Goal: Task Accomplishment & Management: Use online tool/utility

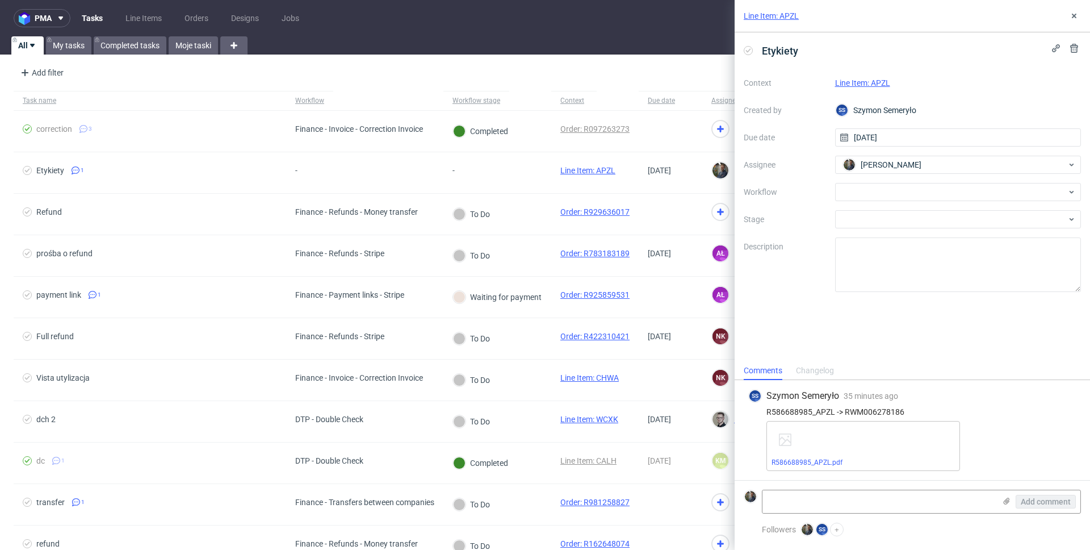
click at [854, 81] on link "Line Item: APZL" at bounding box center [862, 82] width 55 height 9
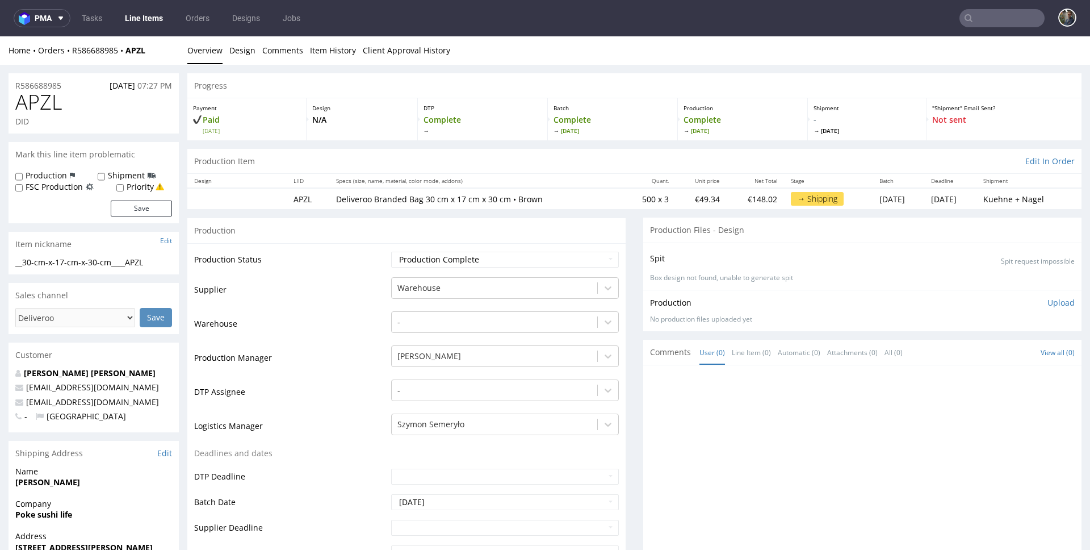
click at [39, 103] on span "APZL" at bounding box center [38, 102] width 47 height 23
copy span "APZL"
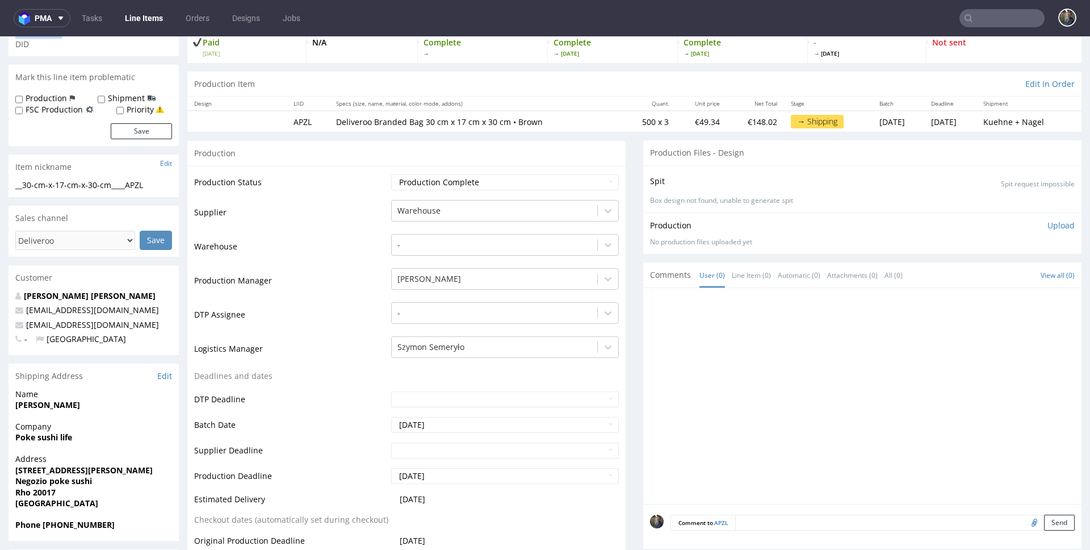
scroll to position [246, 0]
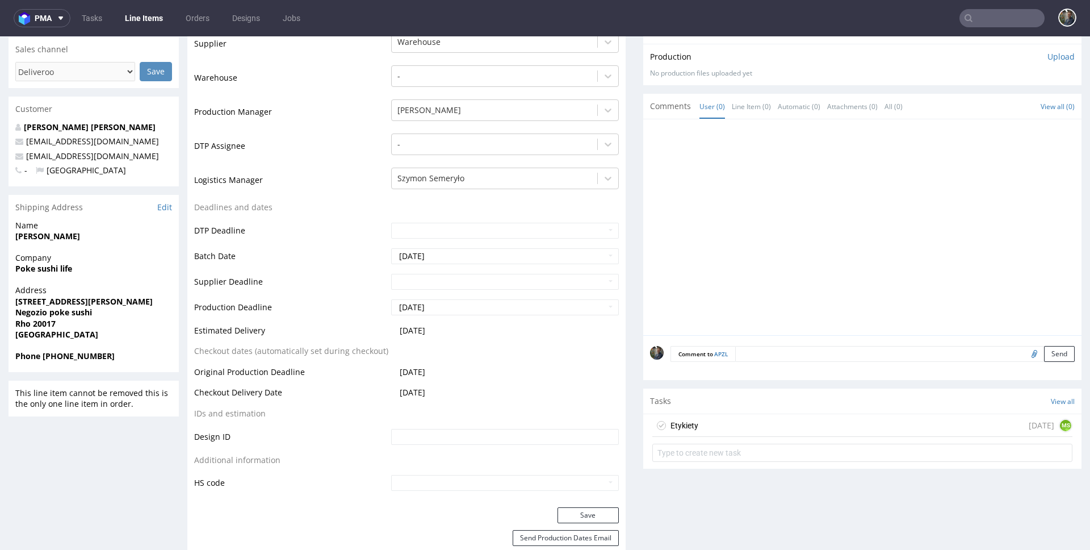
drag, startPoint x: 711, startPoint y: 429, endPoint x: 719, endPoint y: 422, distance: 10.5
click at [711, 429] on div "Etykiety today MS" at bounding box center [862, 425] width 420 height 23
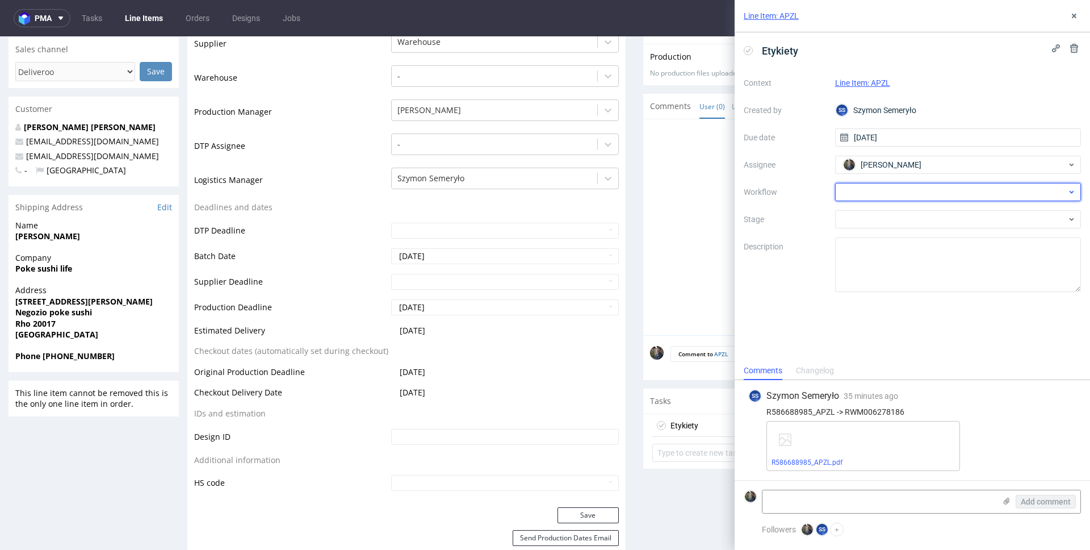
click at [870, 189] on div at bounding box center [958, 192] width 246 height 18
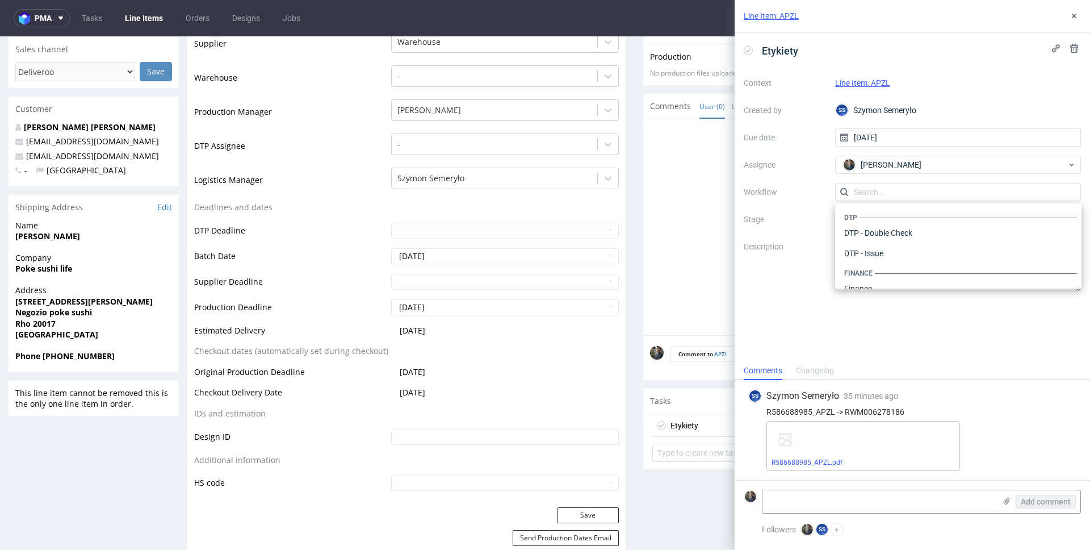
scroll to position [698, 0]
click at [886, 279] on div "Warehouse - Shipping" at bounding box center [958, 273] width 237 height 20
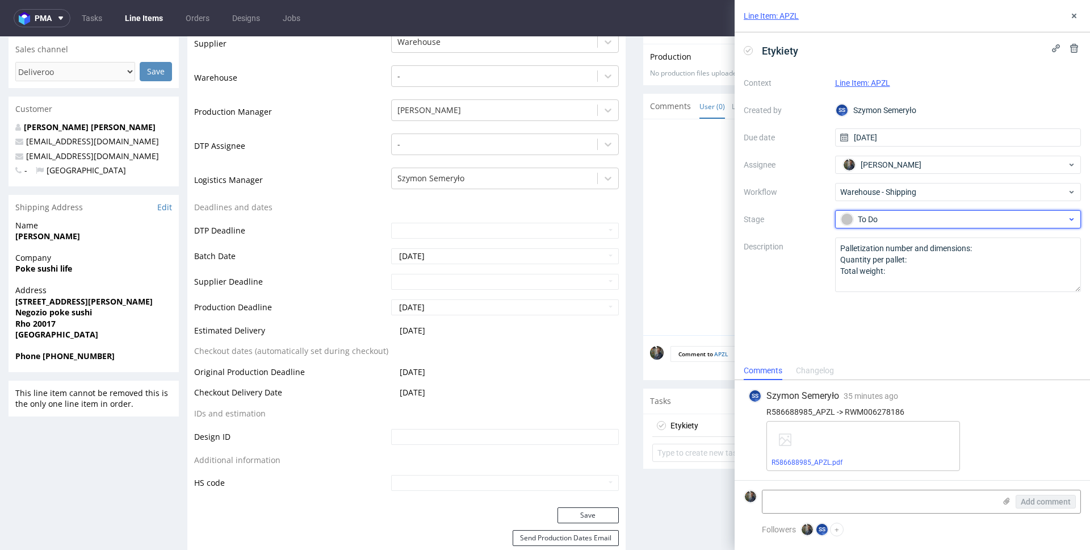
click at [883, 219] on div "To Do" at bounding box center [954, 219] width 226 height 12
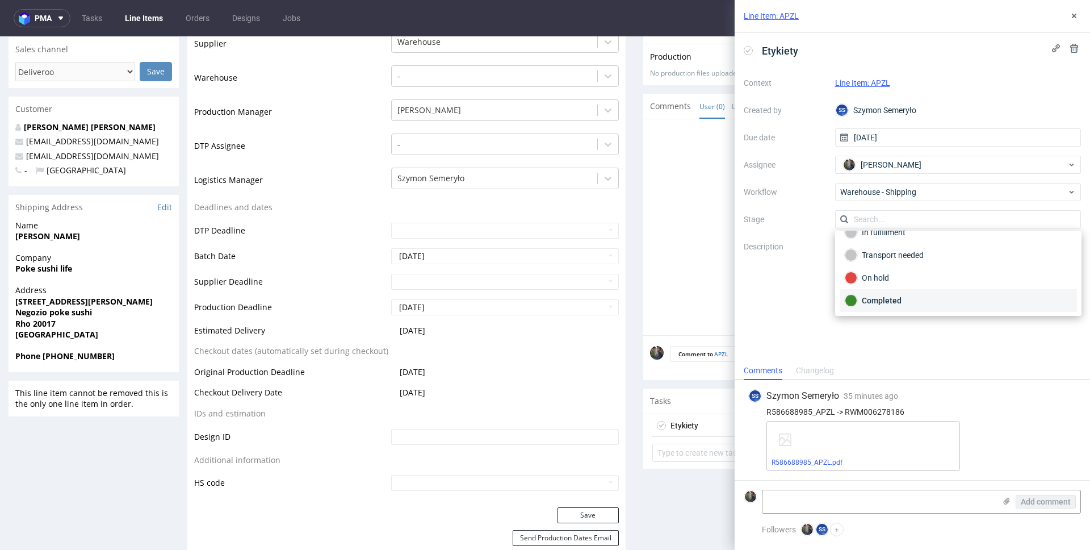
scroll to position [60, 0]
click at [894, 305] on div "Completed" at bounding box center [958, 300] width 227 height 12
click at [885, 337] on div "Etykiety Context Line Item: APZL Created by SS Szymon Semeryło Due date 13/08/2…" at bounding box center [912, 196] width 355 height 329
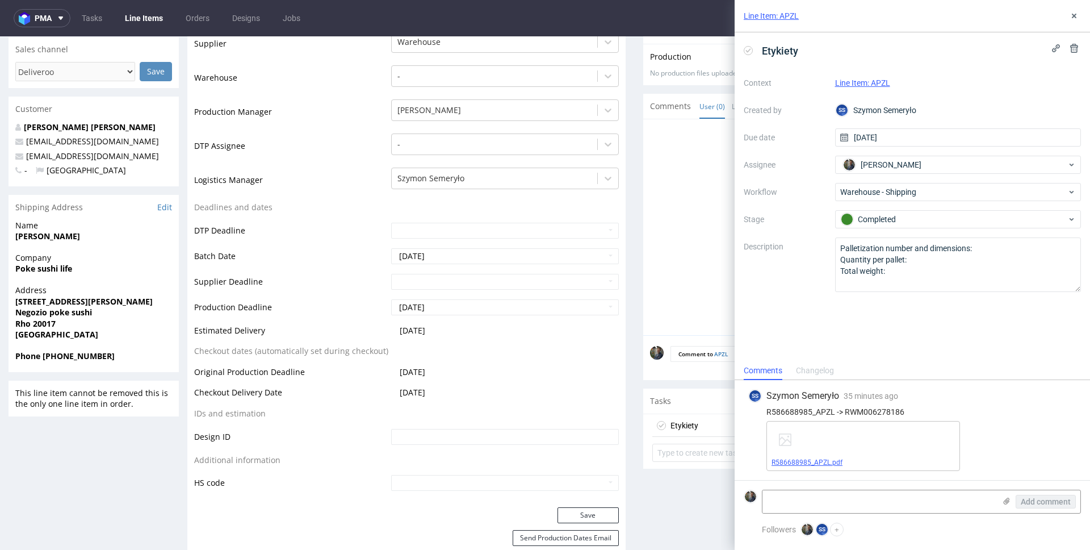
click at [816, 463] on link "R586688985_APZL.pdf" at bounding box center [807, 462] width 71 height 8
click at [777, 12] on link "Line Item: APZL" at bounding box center [771, 15] width 55 height 11
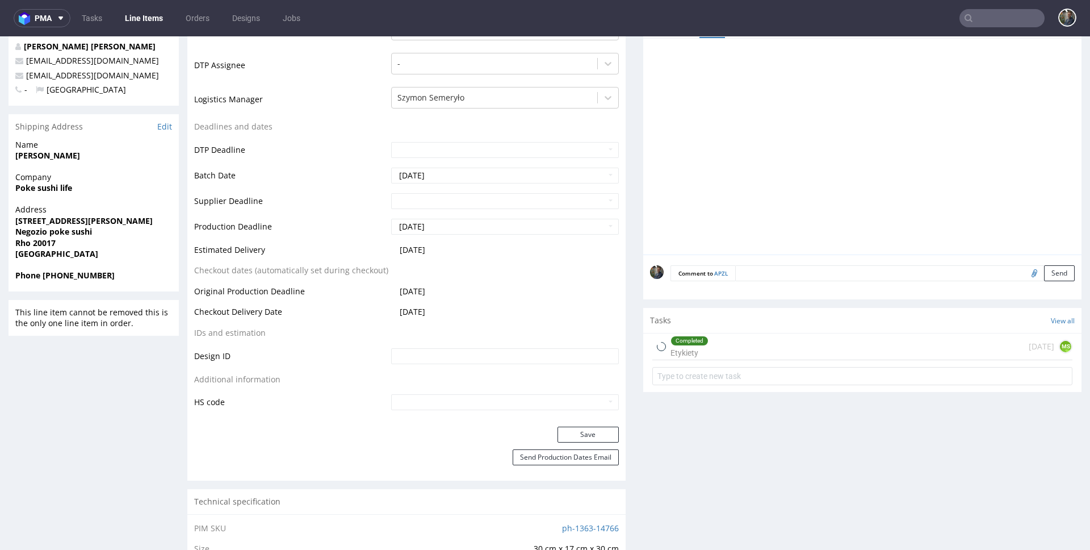
scroll to position [412, 0]
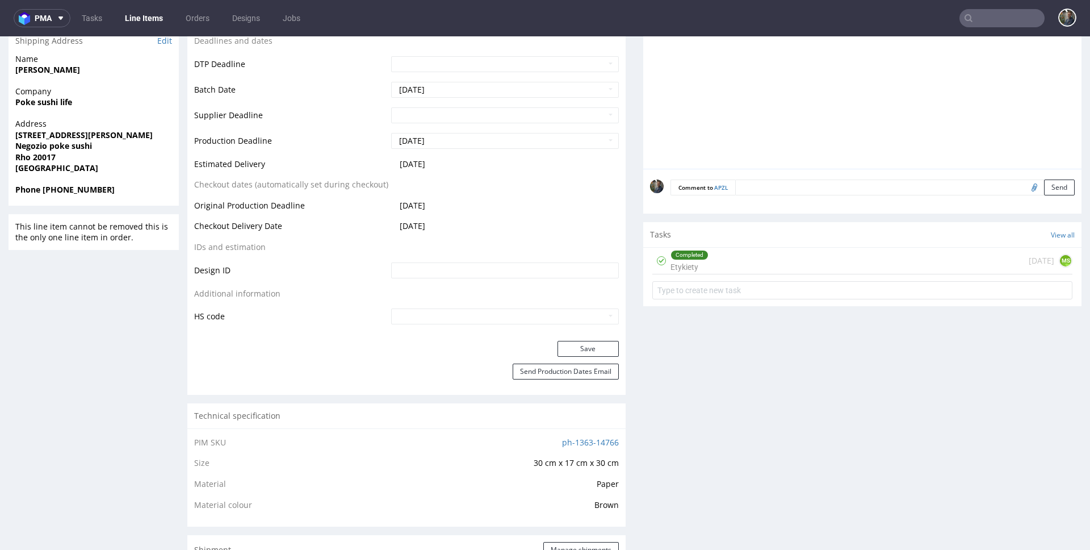
click at [715, 258] on div "Completed Etykiety today MS" at bounding box center [862, 261] width 420 height 27
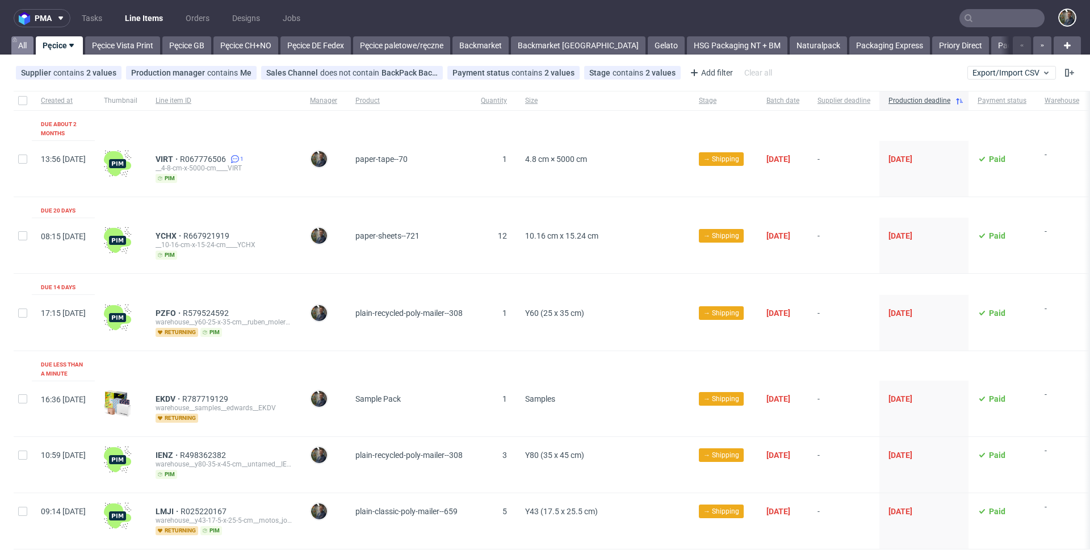
click at [18, 45] on link "All" at bounding box center [22, 45] width 22 height 18
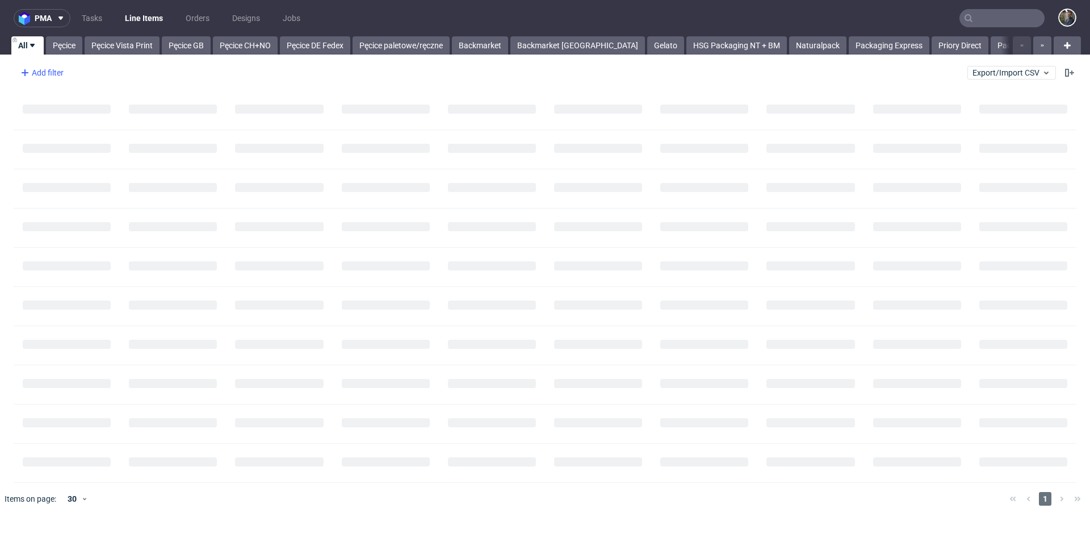
click at [37, 79] on div "Add filter" at bounding box center [41, 73] width 50 height 18
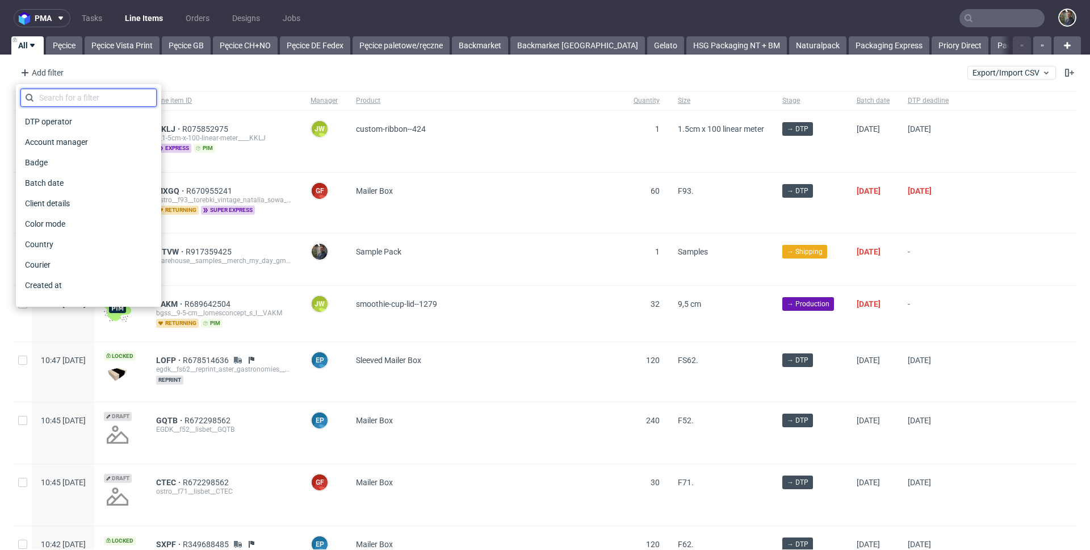
click at [49, 93] on input "text" at bounding box center [88, 98] width 136 height 18
type input "sa"
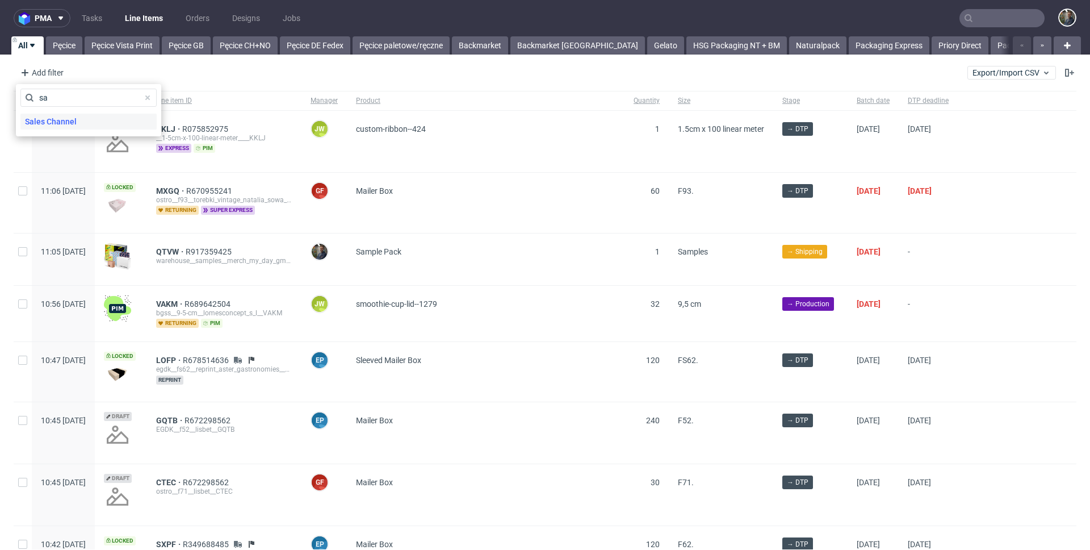
click at [54, 120] on span "Sales Channel" at bounding box center [50, 122] width 61 height 16
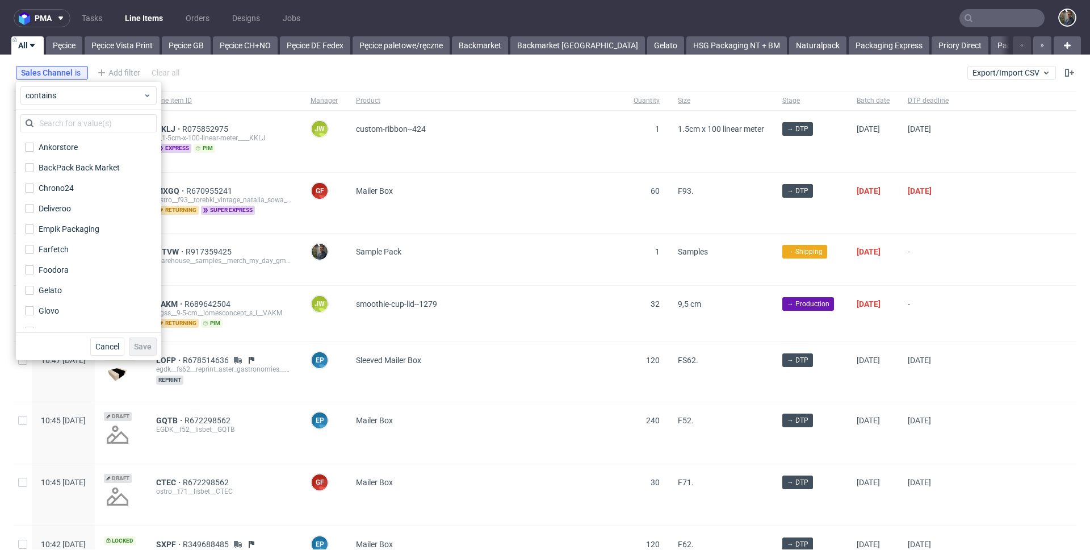
click at [57, 120] on input "text" at bounding box center [88, 123] width 136 height 18
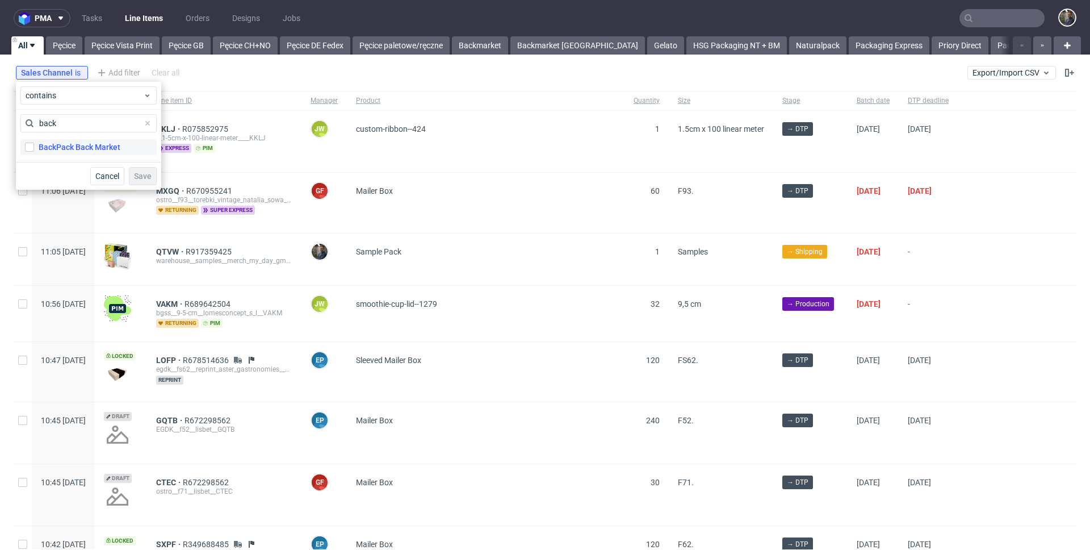
type input "back"
click at [65, 140] on label "BackPack Back Market" at bounding box center [88, 147] width 136 height 16
click at [34, 142] on input "BackPack Back Market" at bounding box center [29, 146] width 9 height 9
checkbox input "true"
click at [149, 172] on span "Save" at bounding box center [143, 176] width 18 height 8
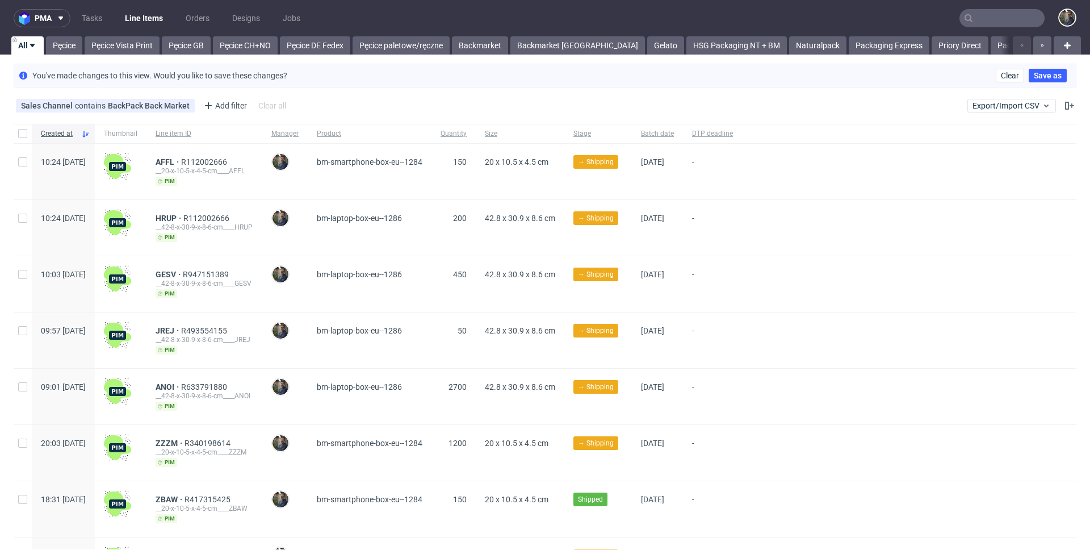
click at [334, 104] on div "Sales Channel contains BackPack Back Market Add filter Hide filters Clear all E…" at bounding box center [545, 105] width 1090 height 27
click at [221, 102] on div "Add filter" at bounding box center [224, 106] width 50 height 18
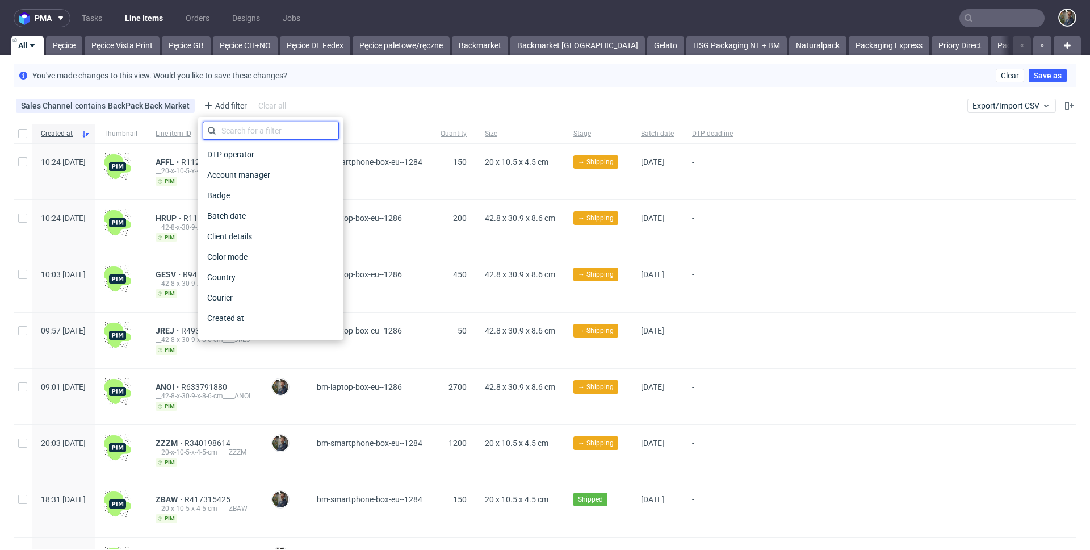
click at [246, 131] on input "text" at bounding box center [271, 130] width 136 height 18
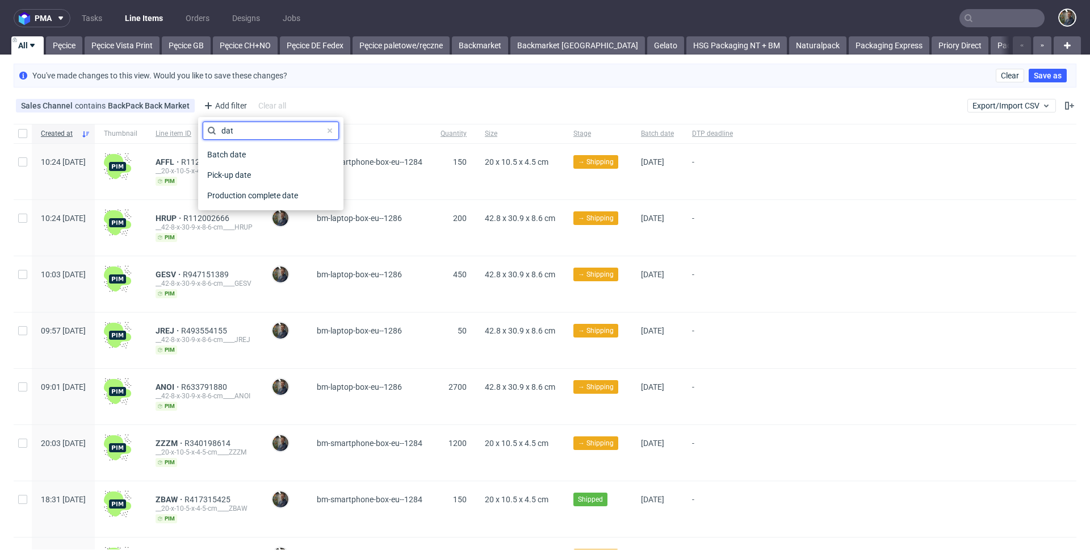
type input "date"
click at [245, 152] on span "Batch date" at bounding box center [227, 154] width 48 height 16
click at [252, 133] on span "today" at bounding box center [267, 128] width 118 height 11
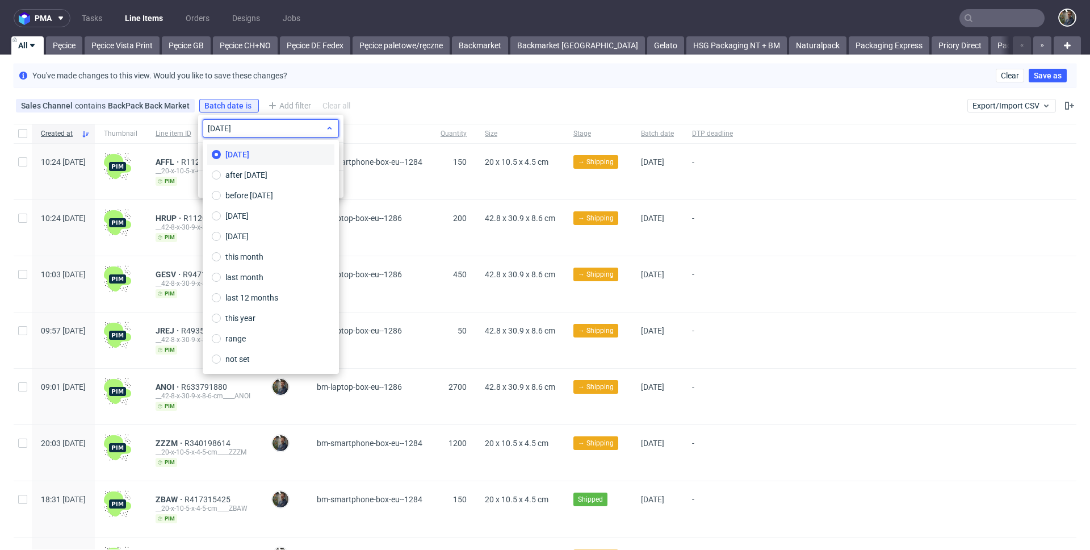
click at [245, 133] on span "today" at bounding box center [267, 128] width 118 height 11
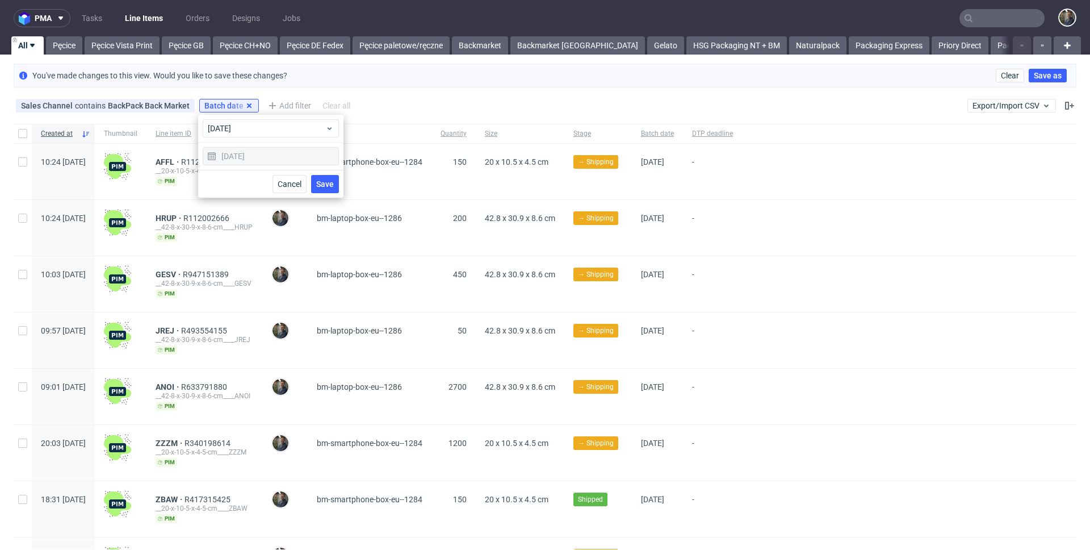
click at [248, 105] on icon at bounding box center [249, 105] width 9 height 9
click at [229, 107] on div "Add filter" at bounding box center [224, 106] width 50 height 18
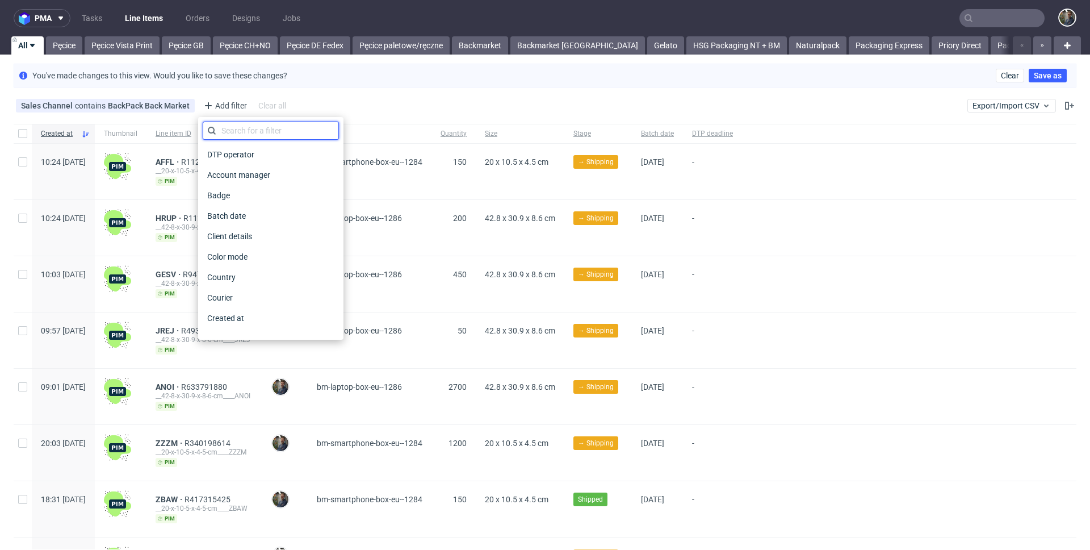
click at [240, 127] on input "text" at bounding box center [271, 130] width 136 height 18
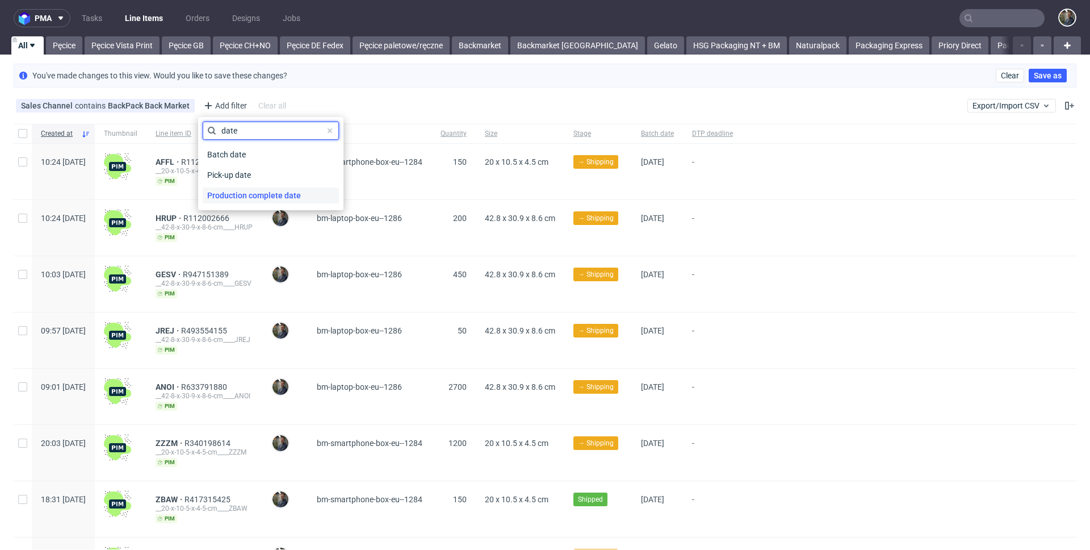
type input "date"
click at [249, 198] on span "Production complete date" at bounding box center [254, 195] width 103 height 16
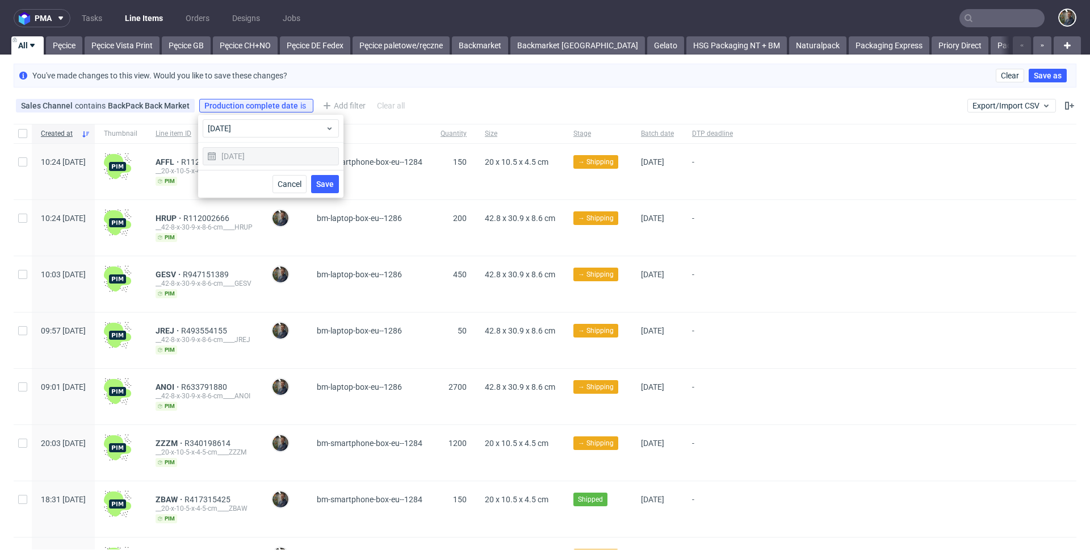
click at [245, 152] on div "[DATE]" at bounding box center [271, 156] width 136 height 18
click at [248, 136] on div "today" at bounding box center [271, 128] width 136 height 18
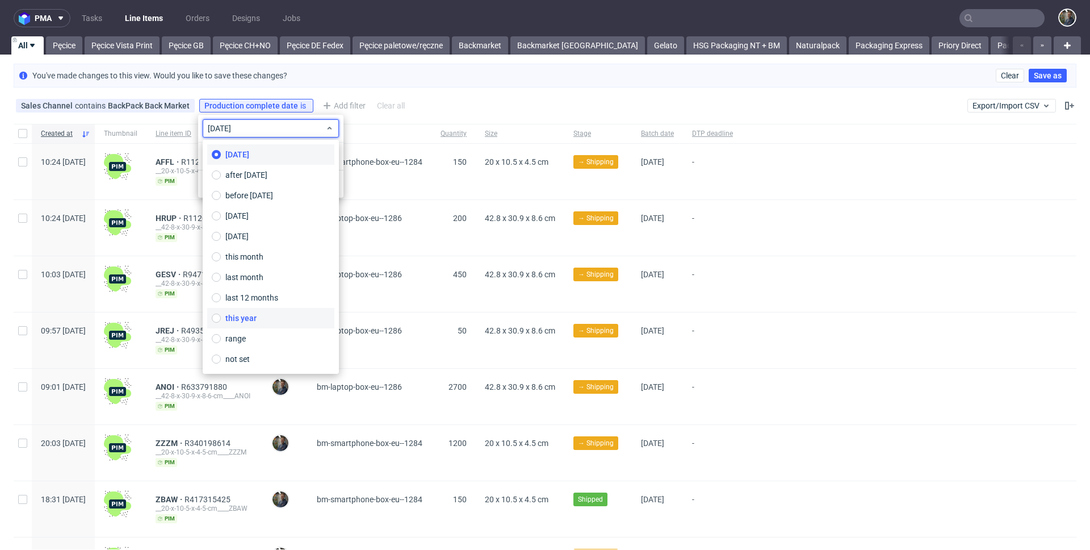
click at [251, 320] on span "this year" at bounding box center [240, 317] width 31 height 11
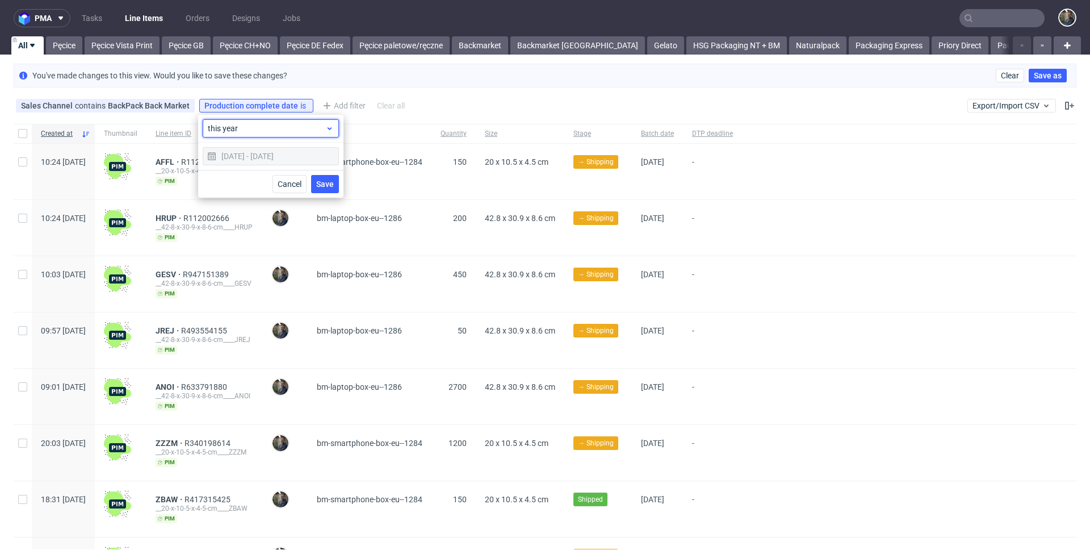
click at [251, 132] on span "this year" at bounding box center [267, 128] width 118 height 11
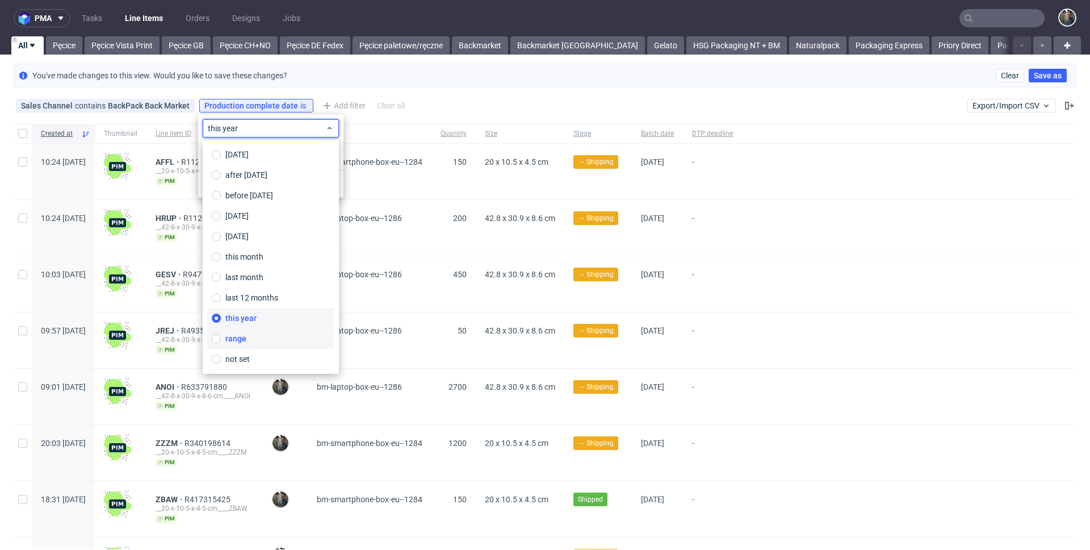
click at [248, 335] on label "range" at bounding box center [270, 338] width 127 height 20
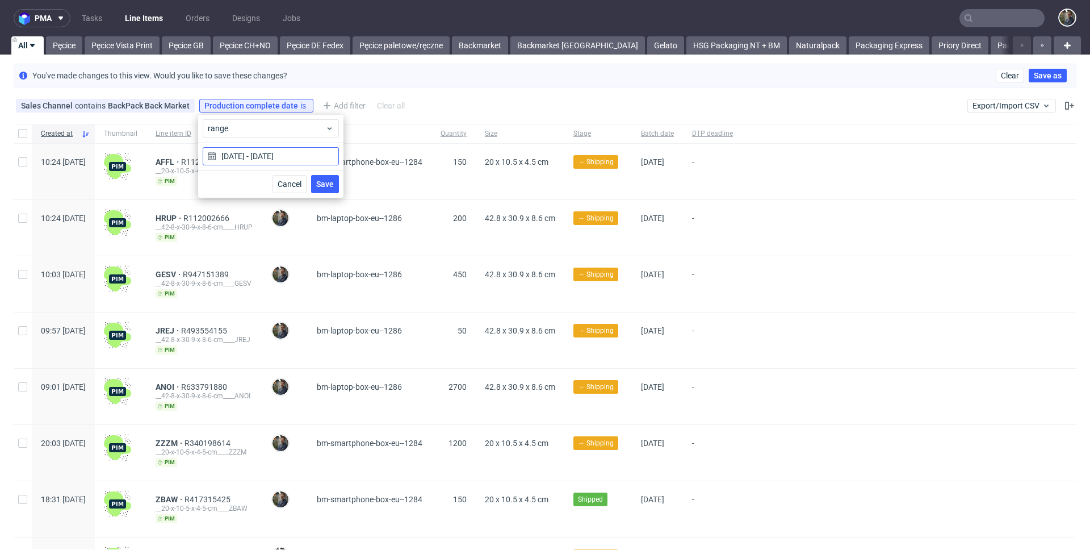
click at [253, 162] on input "01/01/2025 - 31/12/2025" at bounding box center [271, 156] width 136 height 18
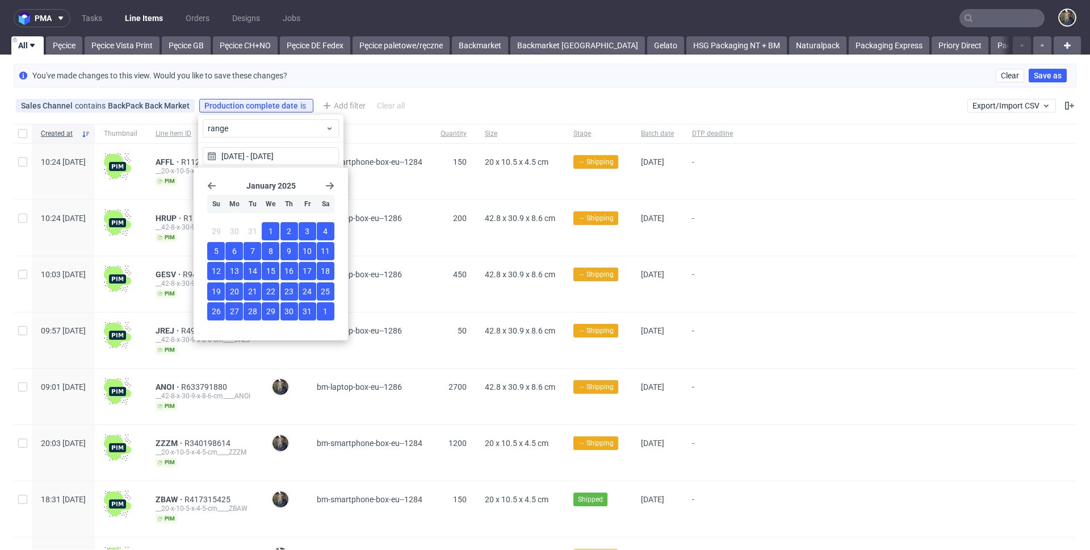
click at [328, 185] on icon "Go forward 1 month" at bounding box center [329, 185] width 9 height 9
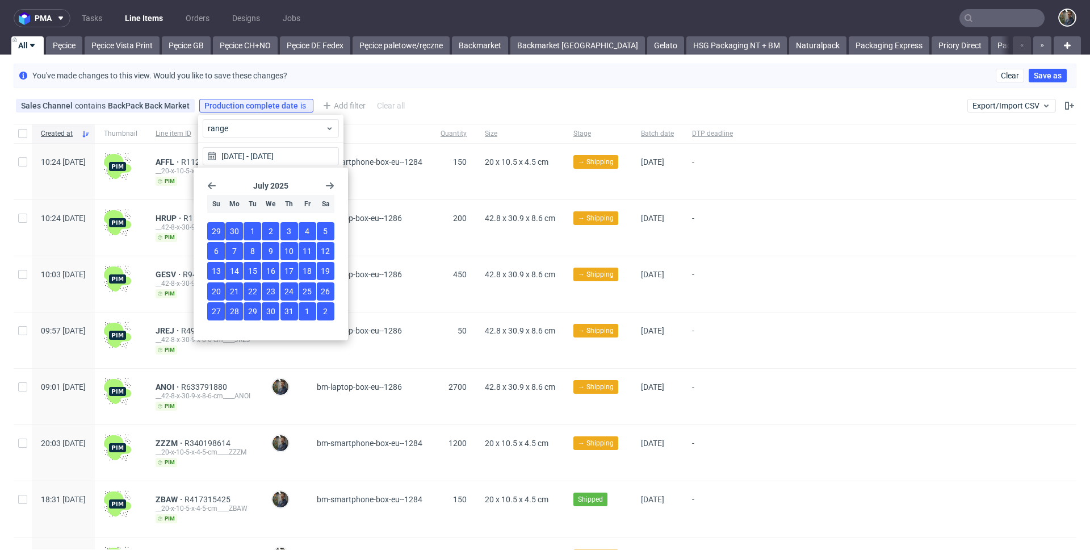
click at [326, 187] on icon "Go forward 1 month" at bounding box center [329, 185] width 9 height 9
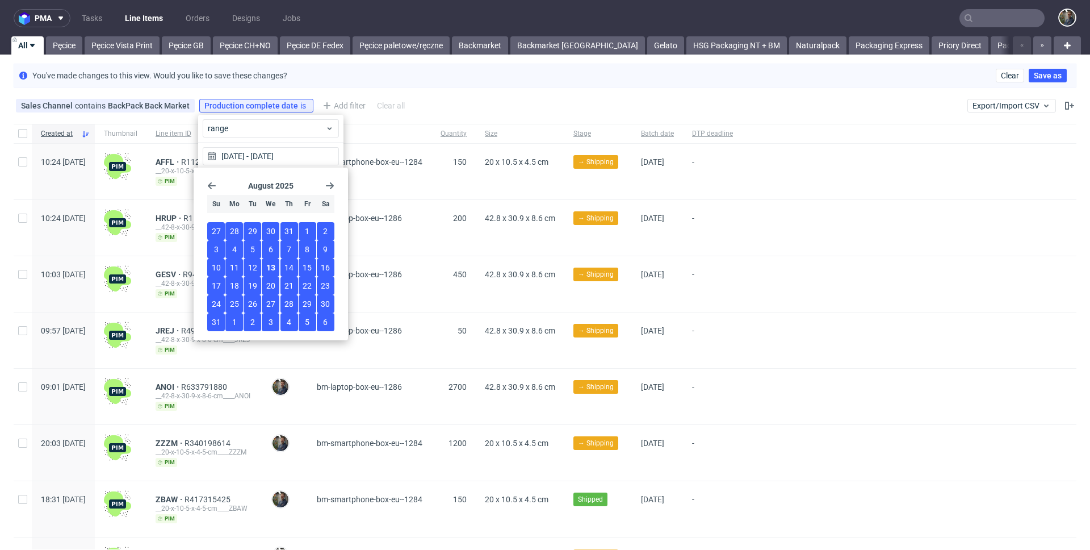
click at [207, 186] on icon "Go back 1 month" at bounding box center [211, 185] width 9 height 9
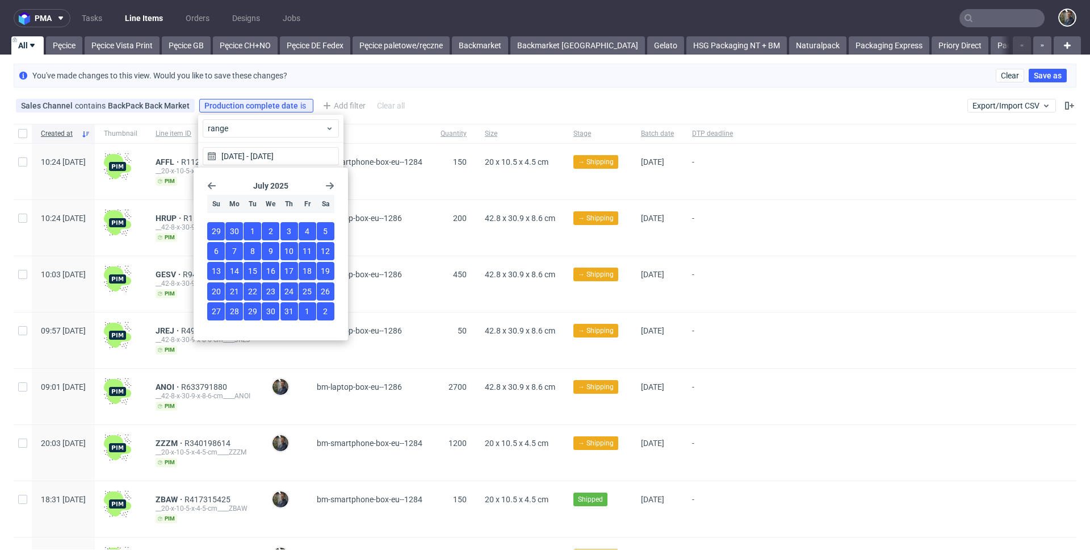
click at [250, 229] on span "1" at bounding box center [252, 230] width 5 height 11
click at [288, 315] on span "31" at bounding box center [288, 310] width 9 height 11
type input "01/07/2025 - 31/07/2025"
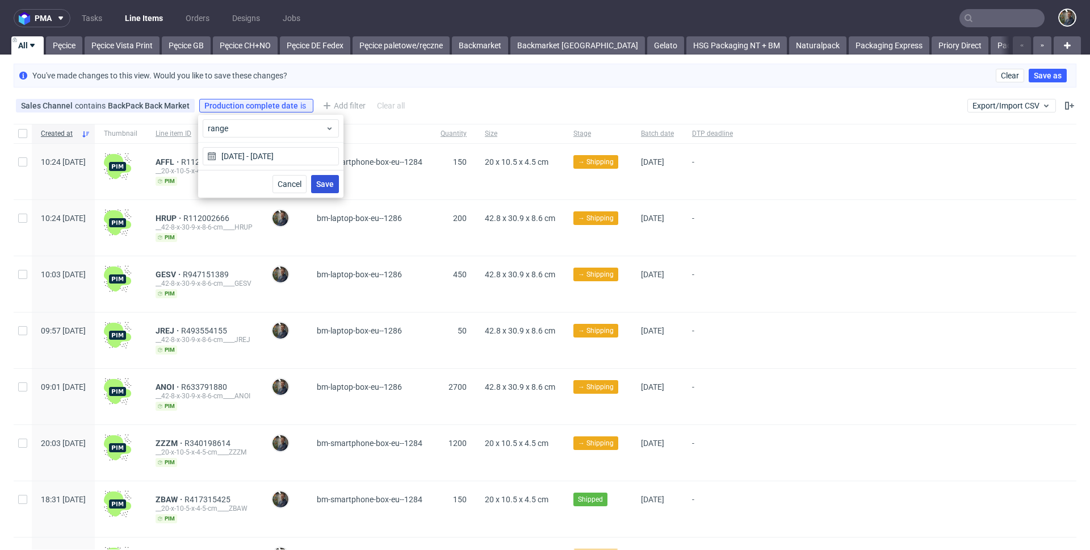
click at [320, 185] on span "Save" at bounding box center [325, 184] width 18 height 8
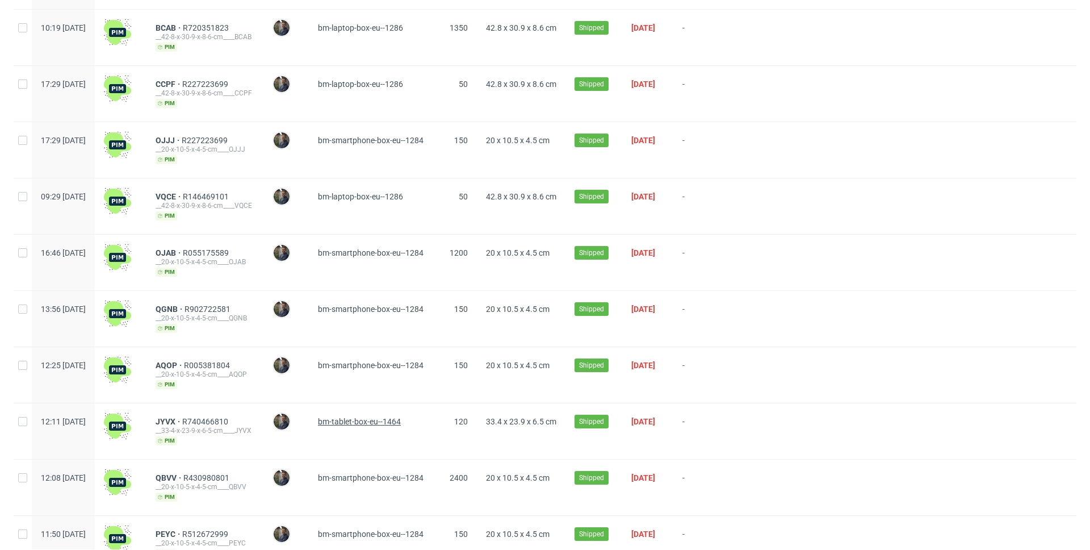
scroll to position [1317, 0]
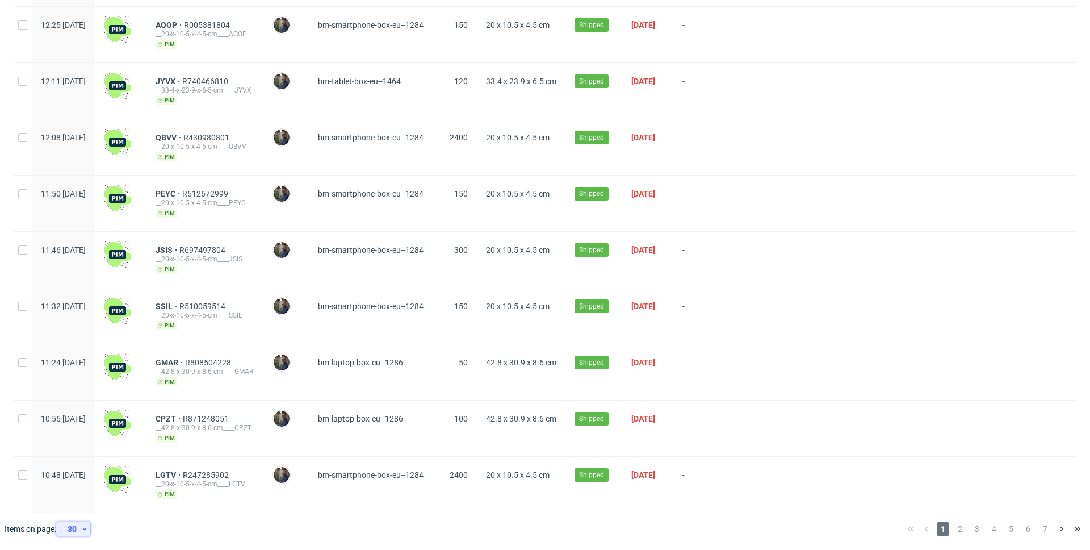
click at [79, 527] on div "30" at bounding box center [71, 529] width 20 height 16
click at [209, 522] on div at bounding box center [511, 529] width 776 height 32
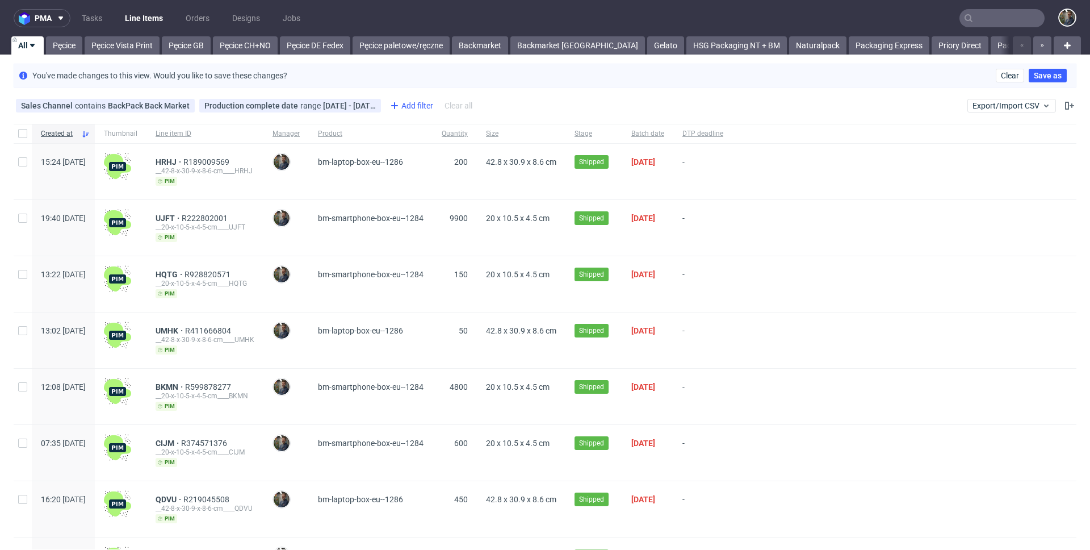
click at [411, 103] on div "Add filter" at bounding box center [410, 106] width 50 height 18
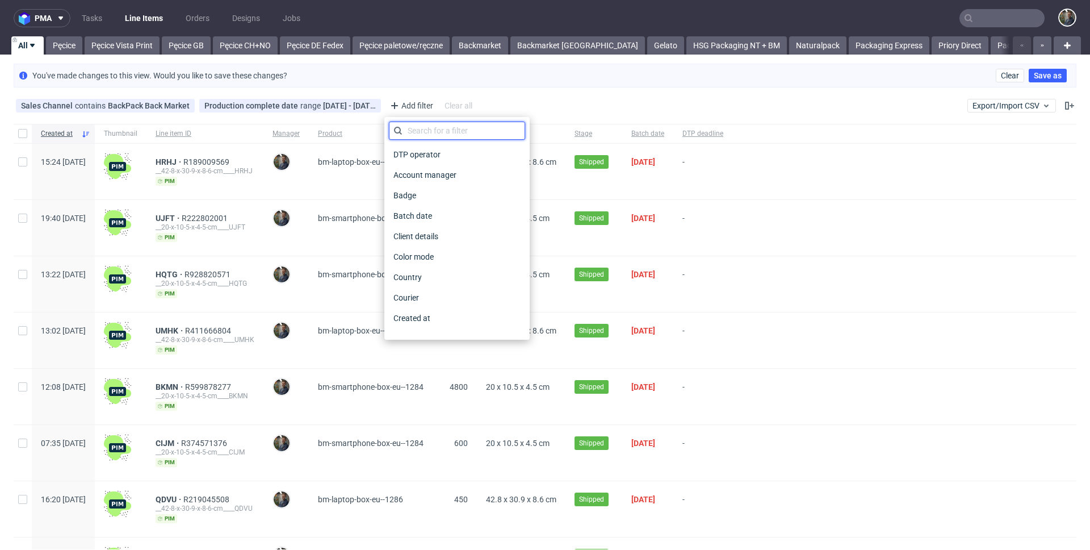
click at [434, 124] on input "text" at bounding box center [457, 130] width 136 height 18
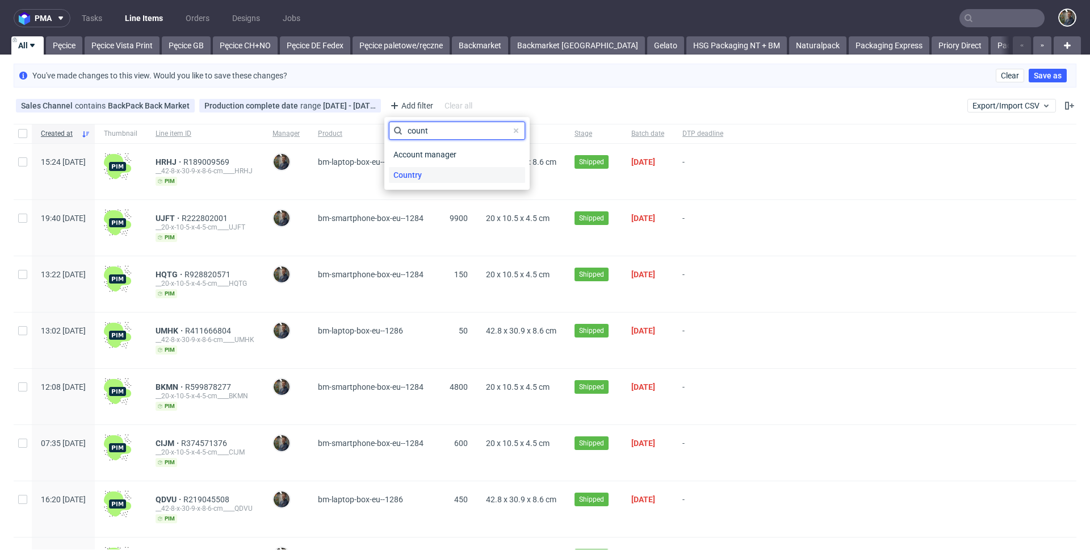
type input "count"
click at [418, 174] on span "Country" at bounding box center [407, 175] width 37 height 16
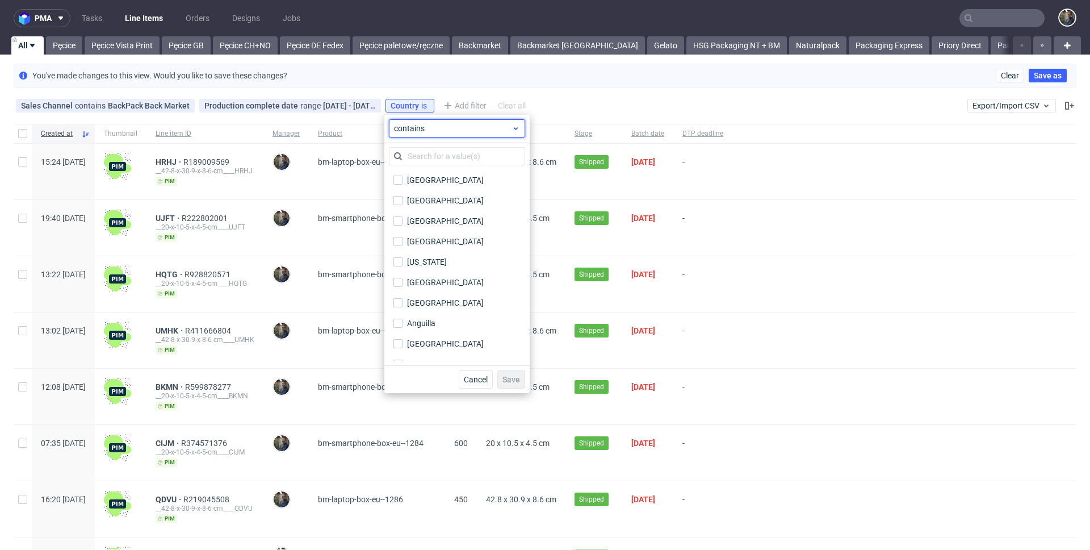
click at [431, 132] on span "contains" at bounding box center [453, 128] width 118 height 11
click at [438, 170] on span "does not contain" at bounding box center [442, 174] width 60 height 11
click at [433, 164] on input "text" at bounding box center [457, 156] width 136 height 18
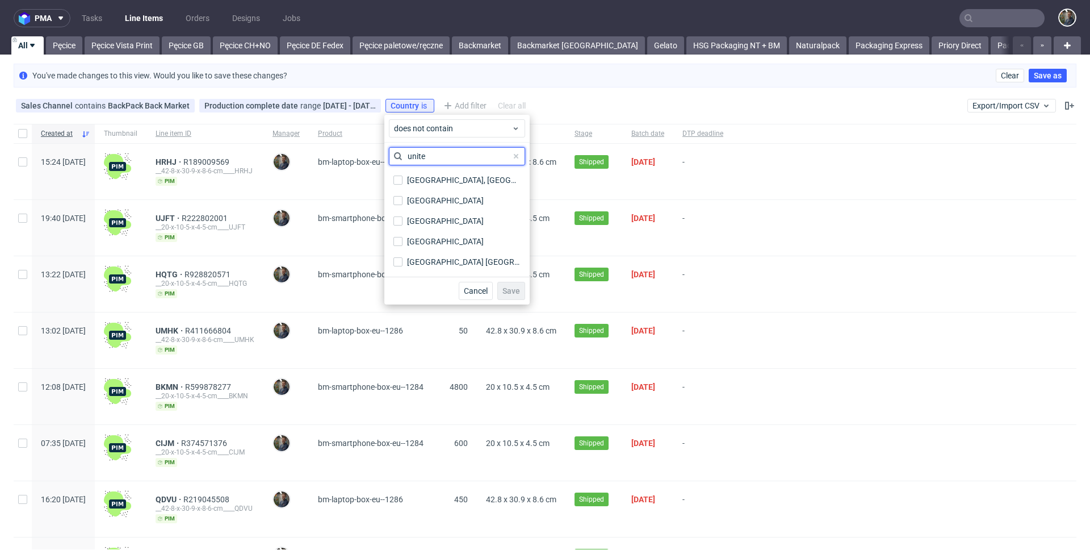
type input "unite"
click at [513, 154] on span at bounding box center [516, 156] width 14 height 14
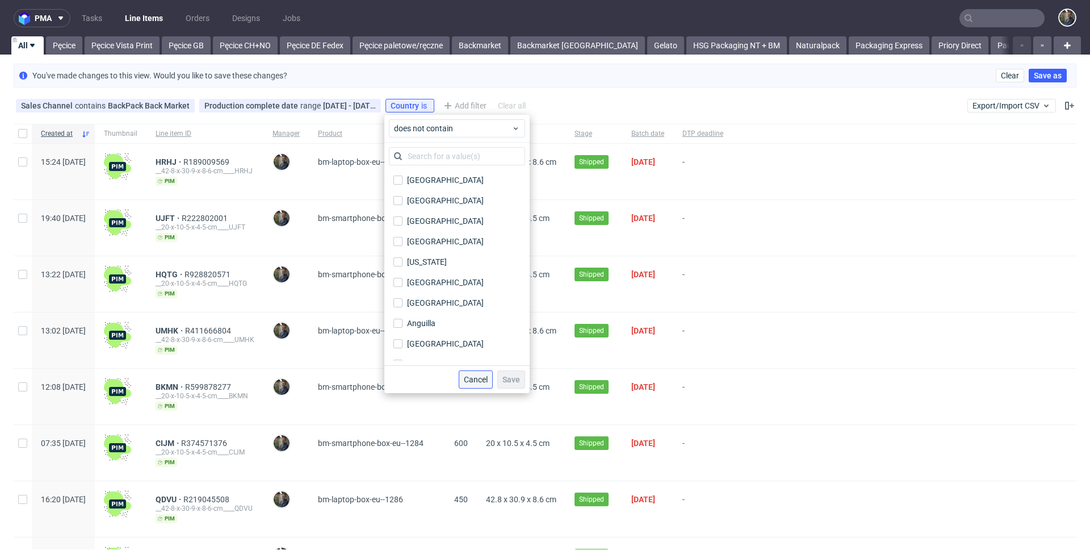
click at [479, 378] on span "Cancel" at bounding box center [476, 379] width 24 height 8
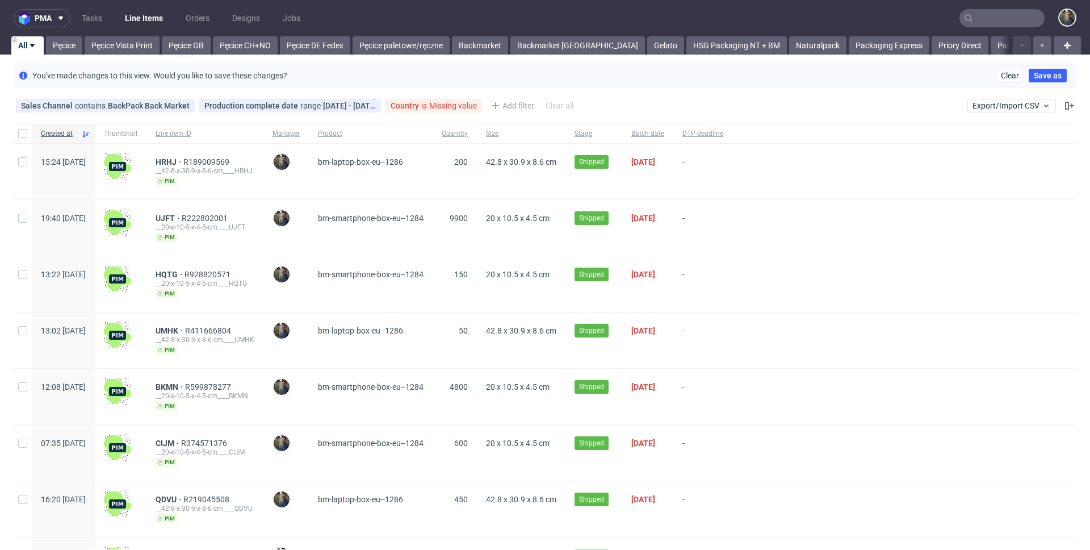
click at [611, 105] on div "Sales Channel contains BackPack Back Market Production complete date range 01/0…" at bounding box center [545, 105] width 1090 height 27
click at [471, 106] on icon at bounding box center [472, 105] width 9 height 9
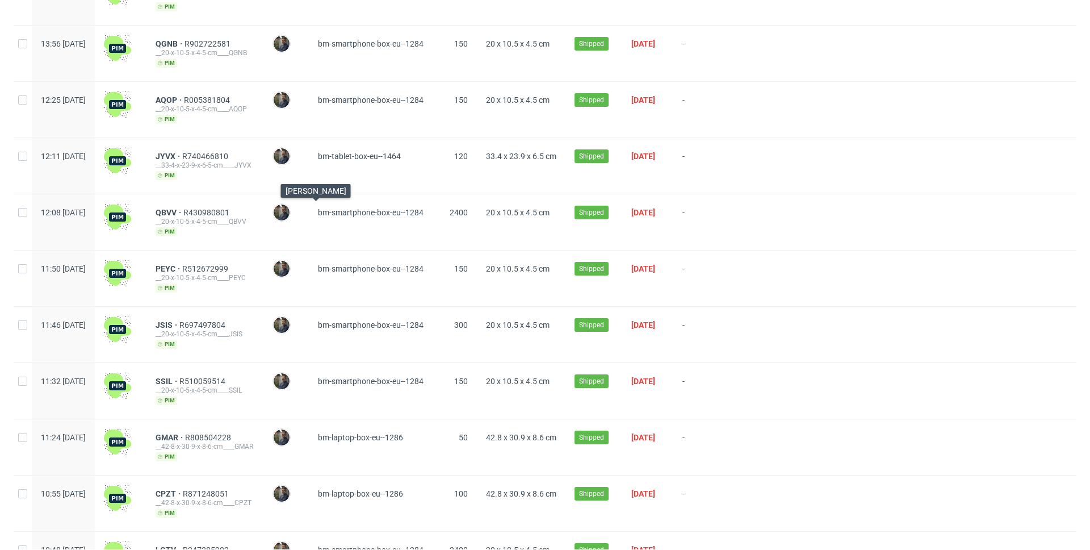
scroll to position [1317, 0]
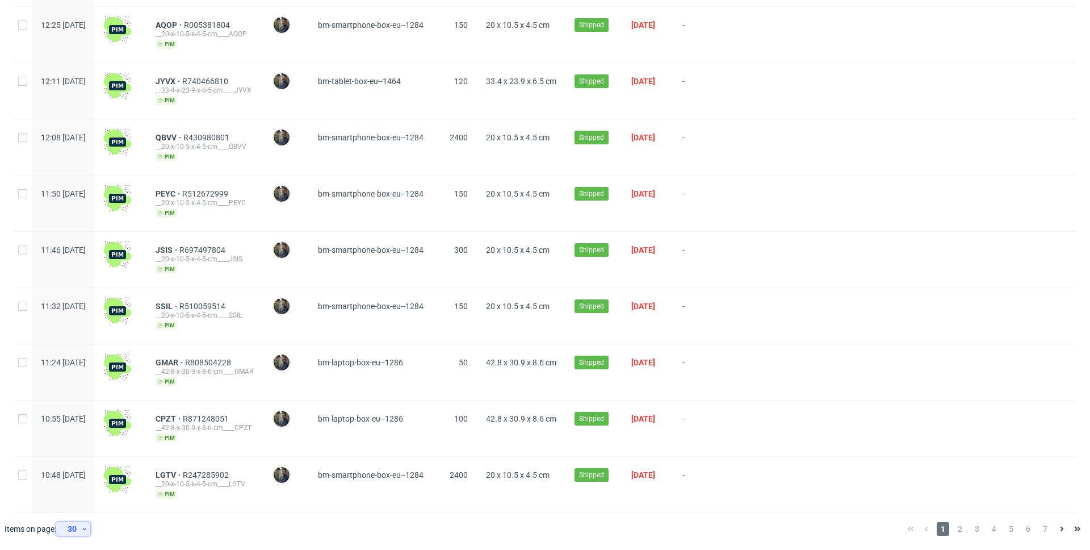
click at [78, 527] on div "30" at bounding box center [71, 529] width 20 height 16
click at [77, 456] on div "120" at bounding box center [77, 453] width 23 height 16
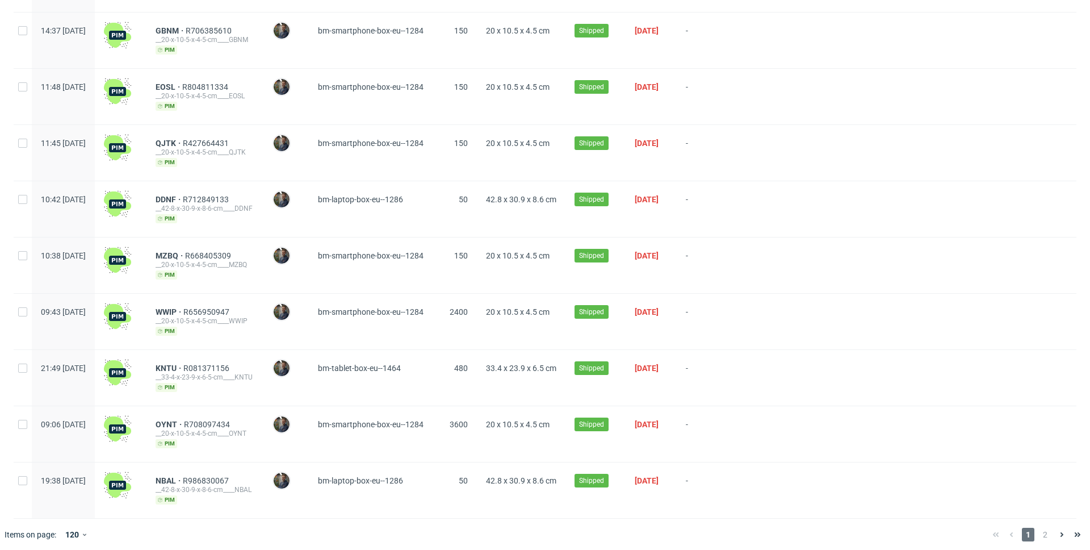
scroll to position [6375, 0]
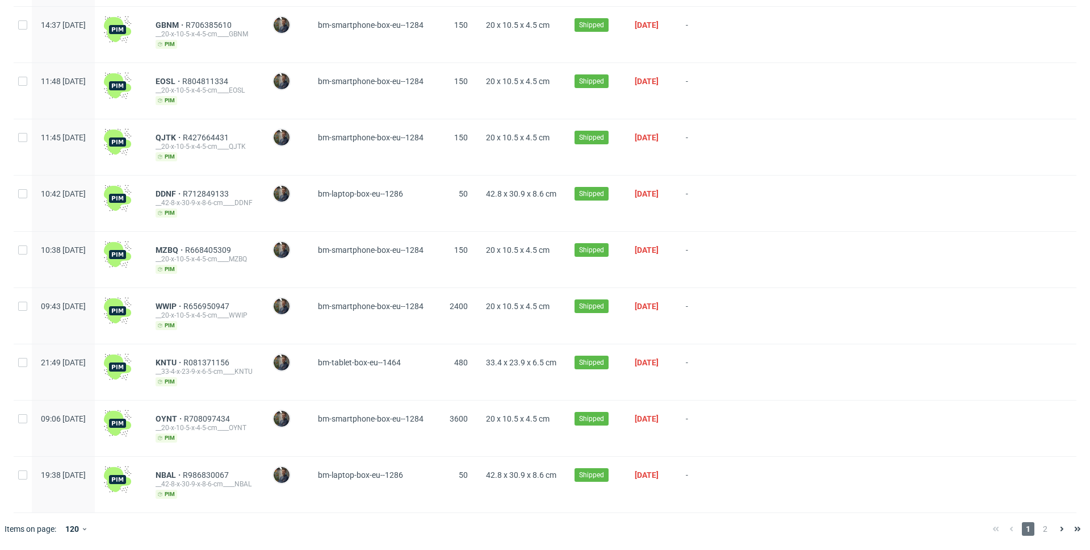
click at [476, 542] on div at bounding box center [553, 529] width 861 height 32
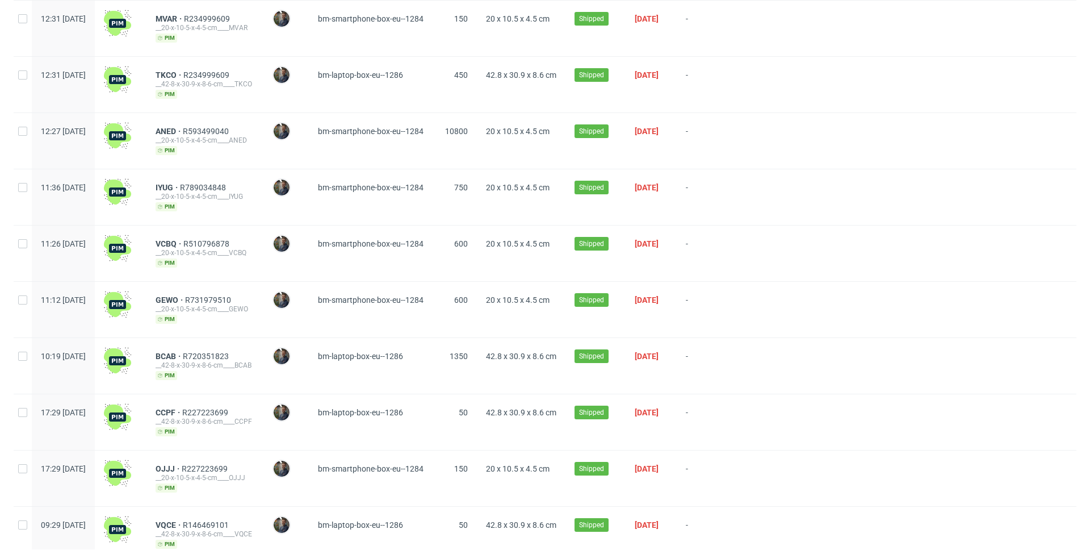
scroll to position [0, 0]
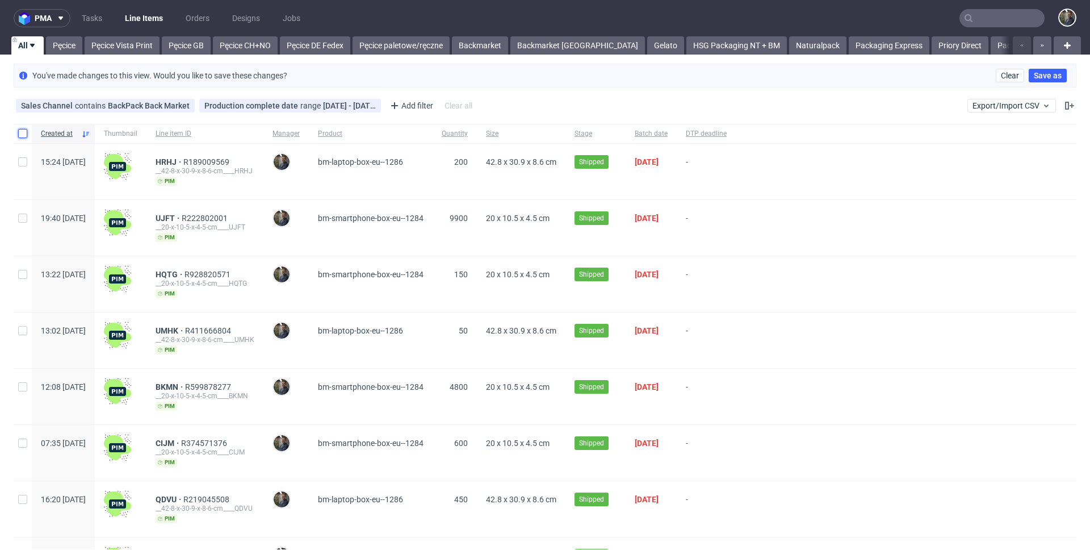
click at [18, 131] on input "checkbox" at bounding box center [22, 133] width 9 height 9
checkbox input "true"
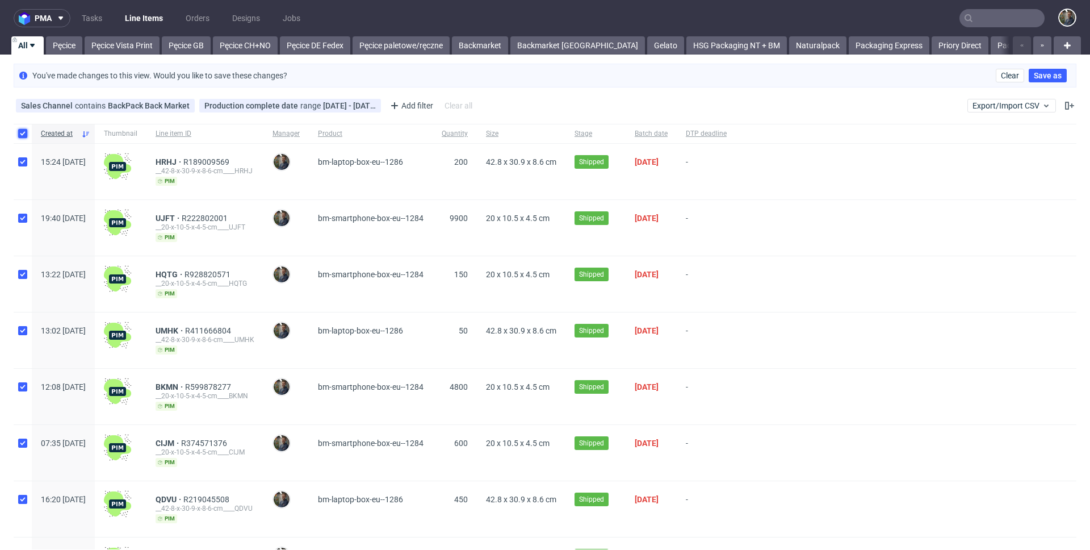
checkbox input "true"
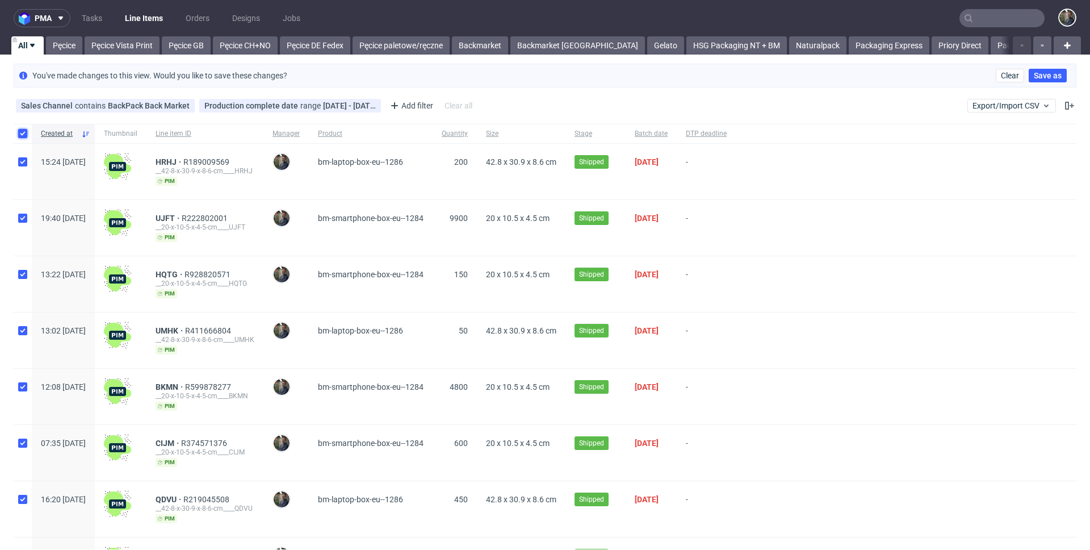
checkbox input "true"
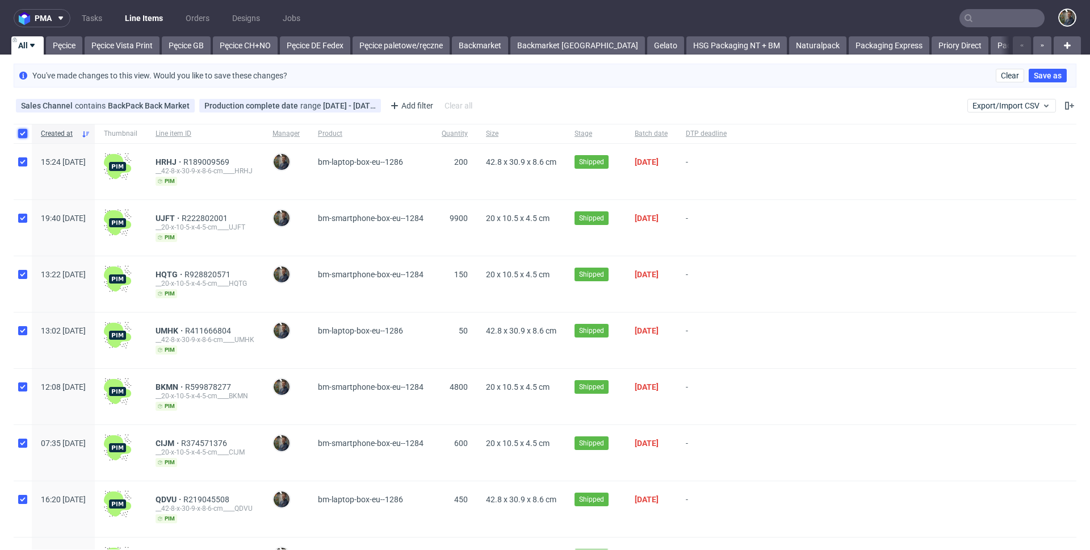
checkbox input "true"
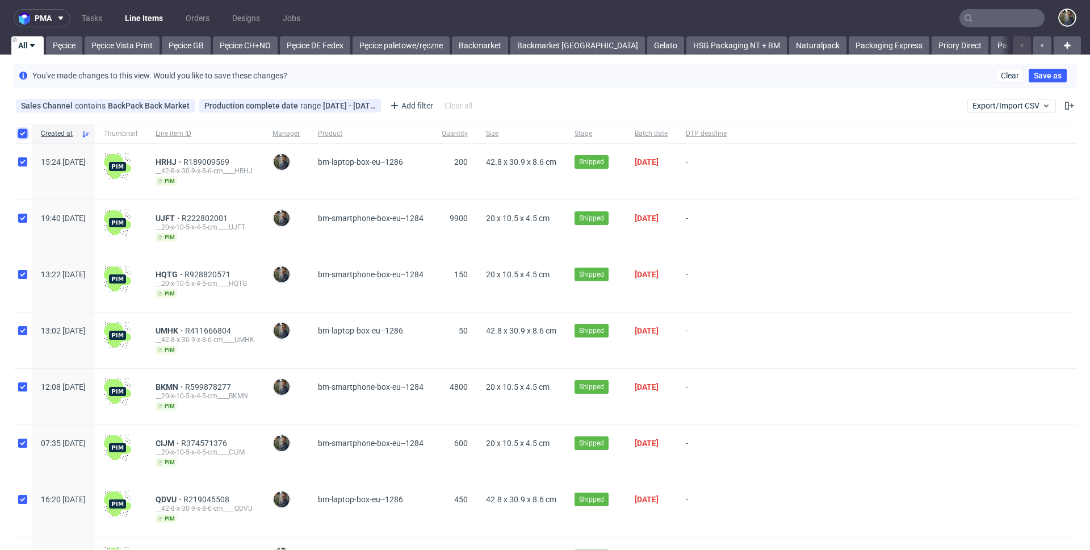
checkbox input "true"
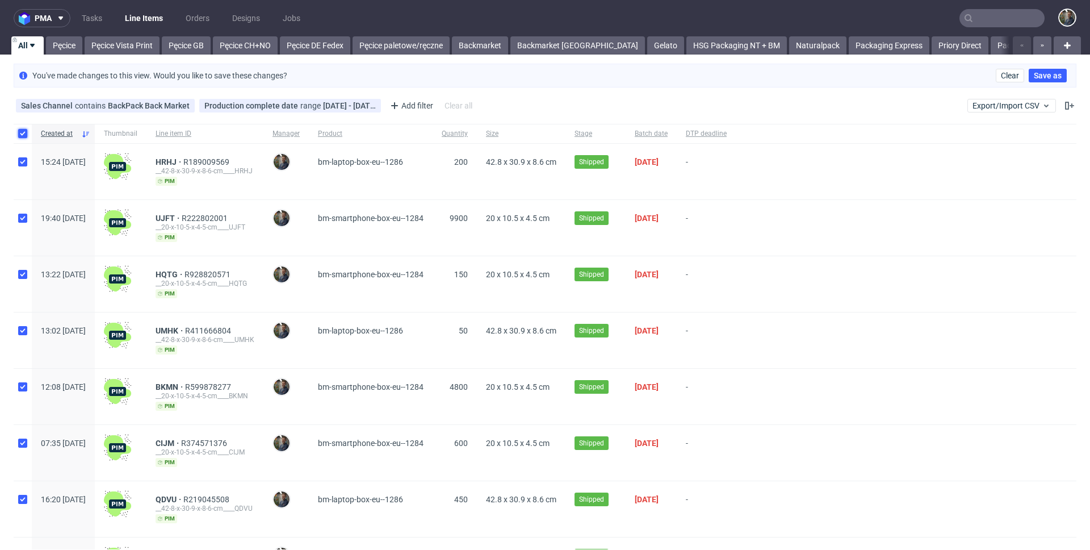
checkbox input "true"
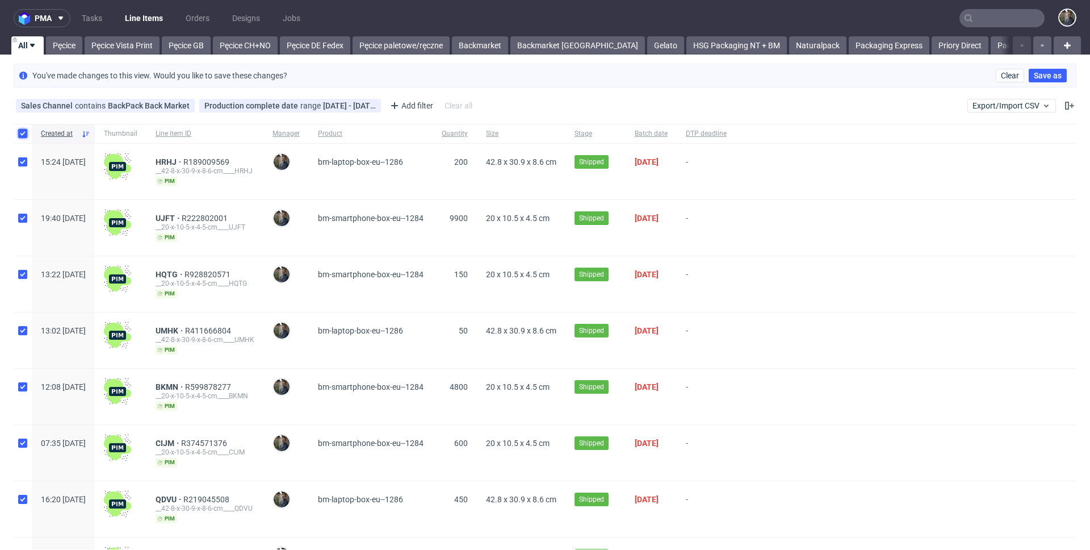
checkbox input "true"
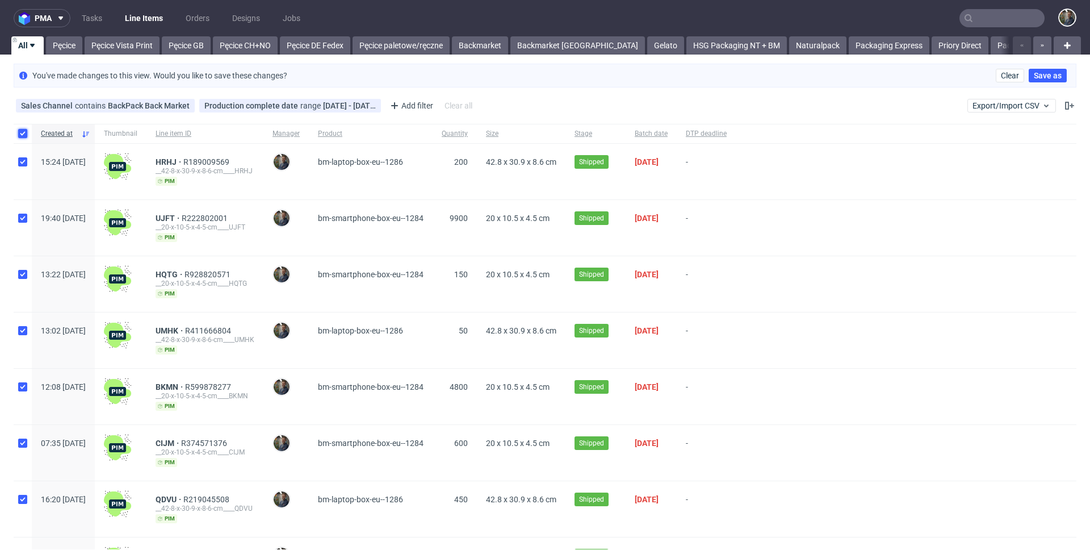
checkbox input "true"
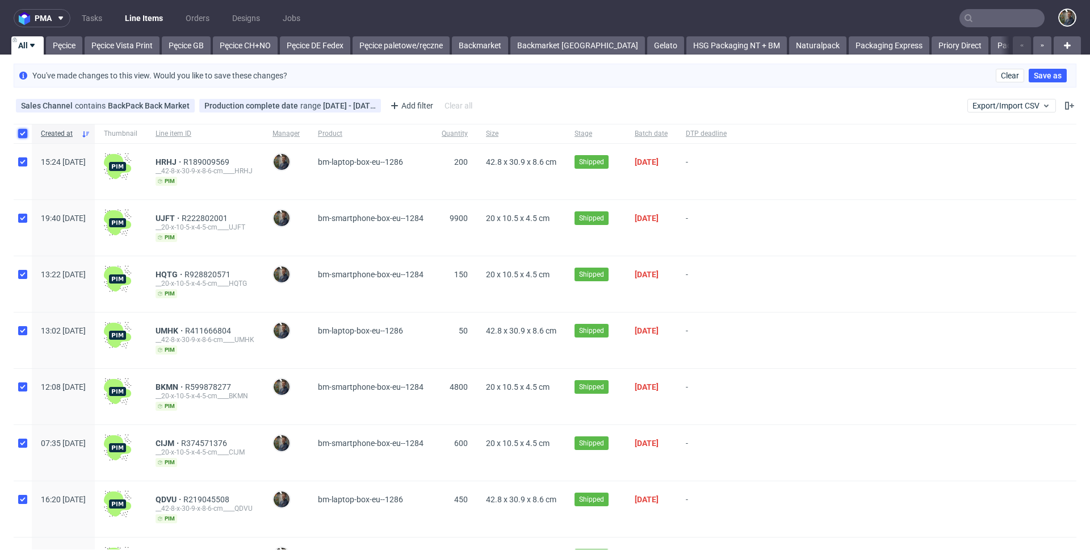
checkbox input "true"
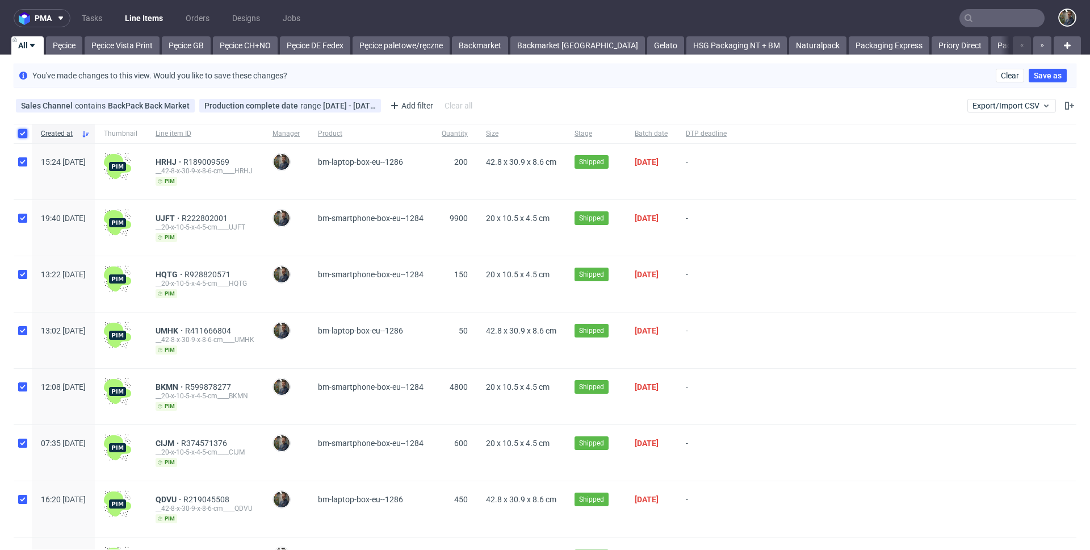
checkbox input "true"
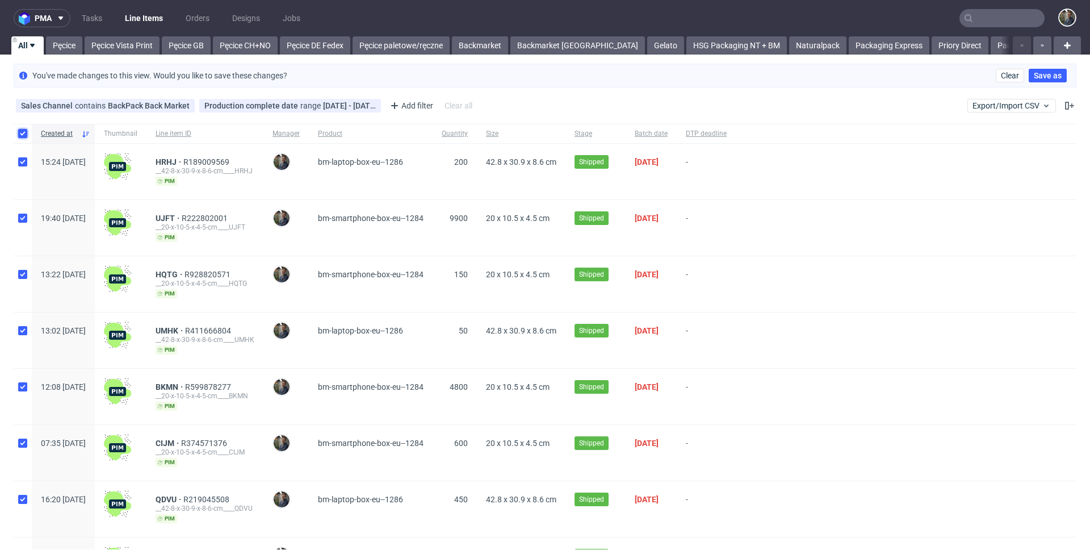
checkbox input "true"
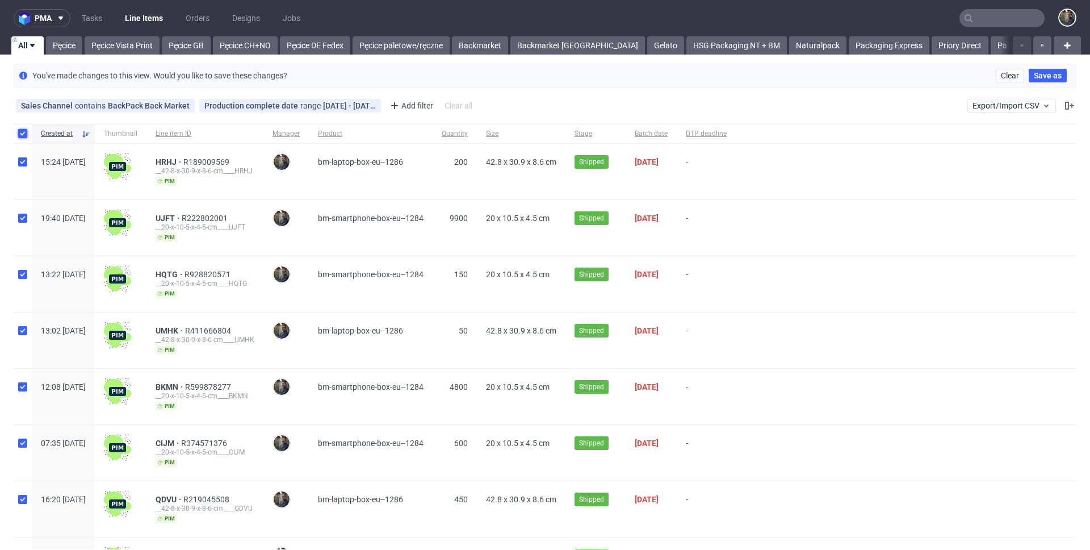
checkbox input "true"
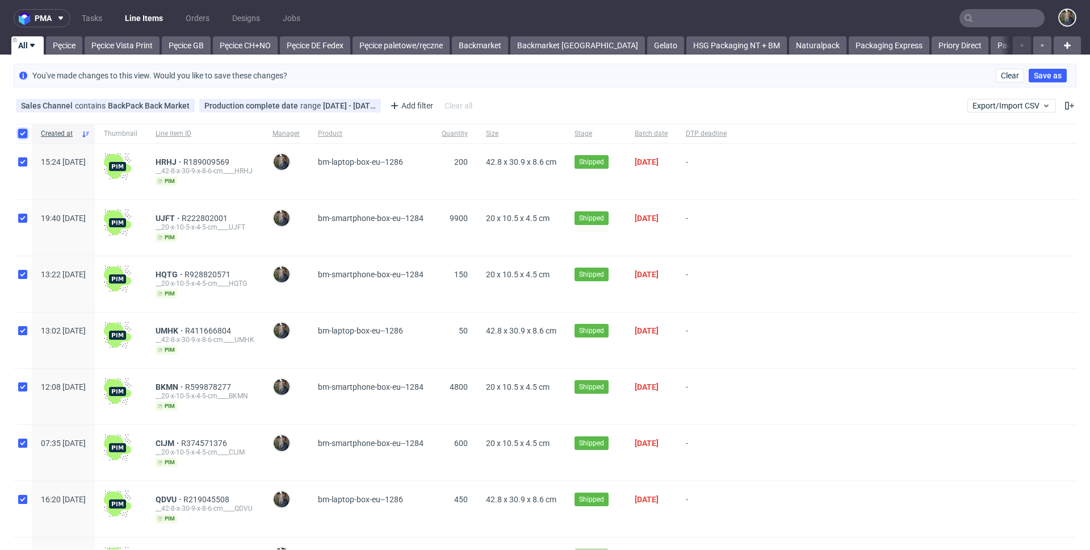
checkbox input "true"
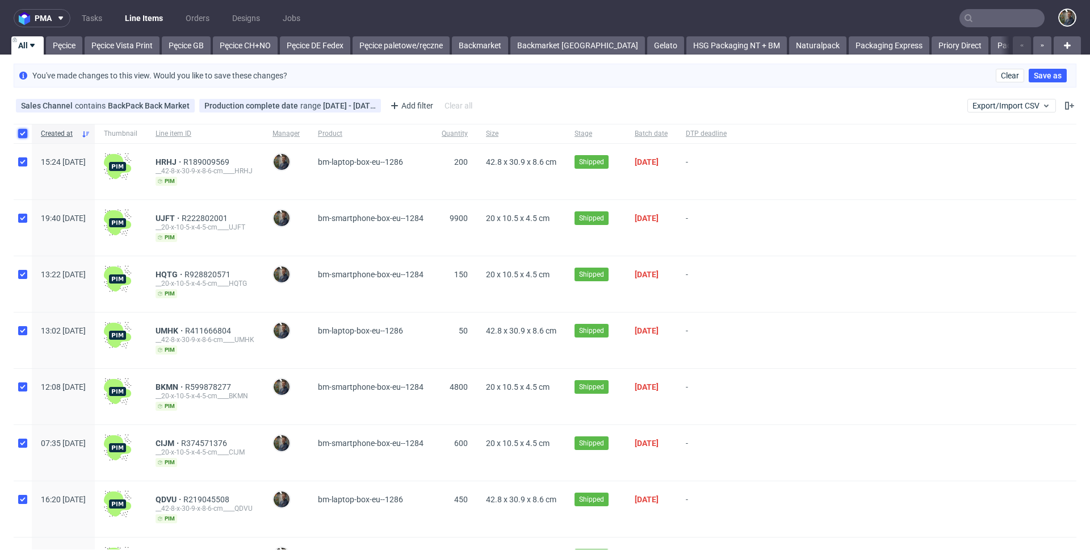
checkbox input "true"
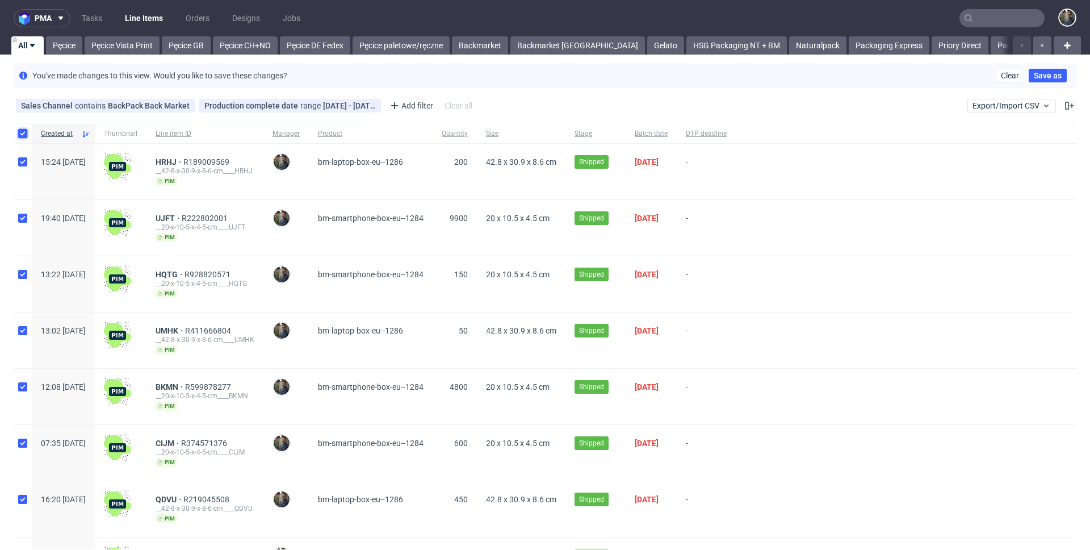
checkbox input "true"
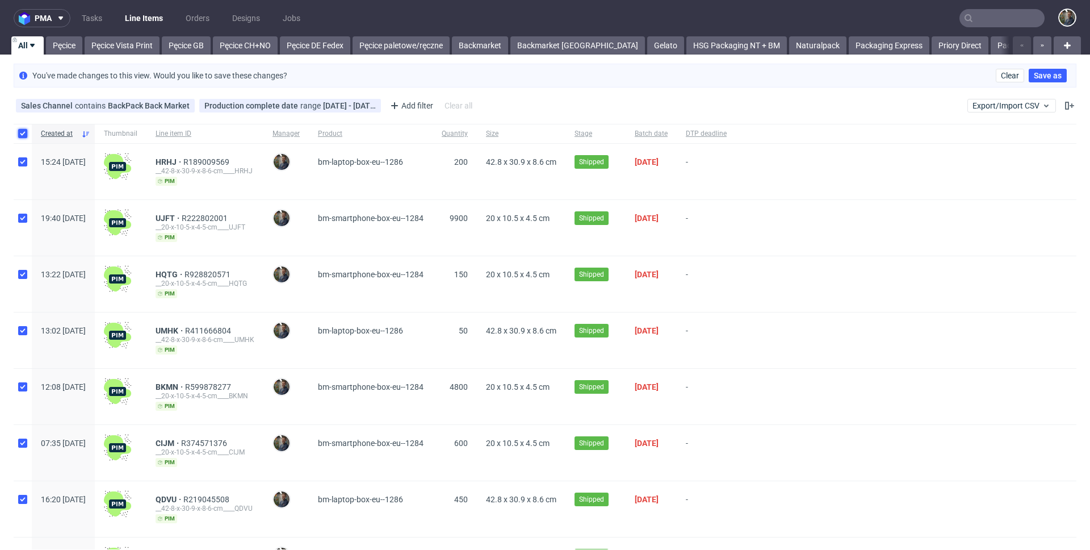
checkbox input "true"
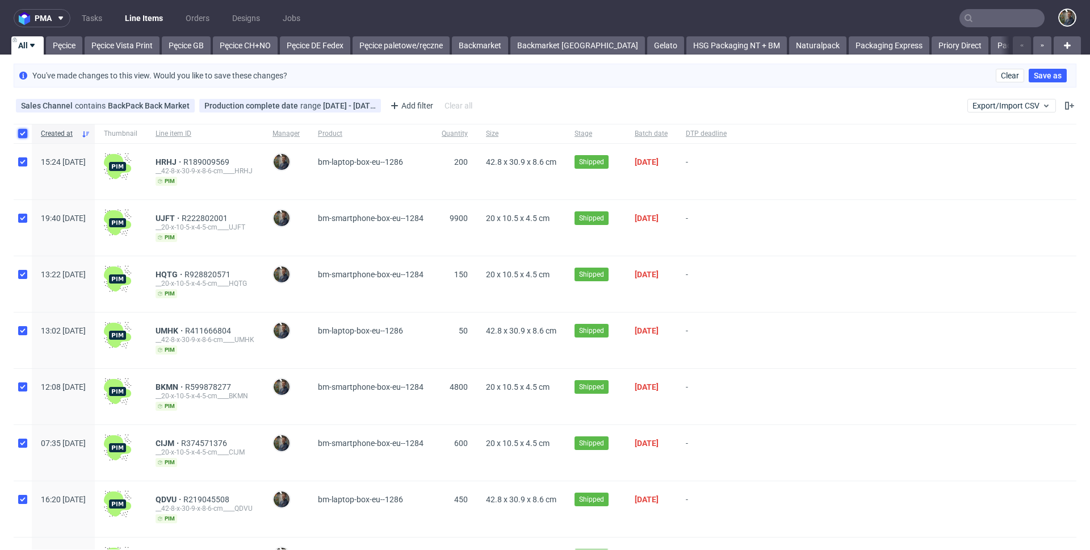
checkbox input "true"
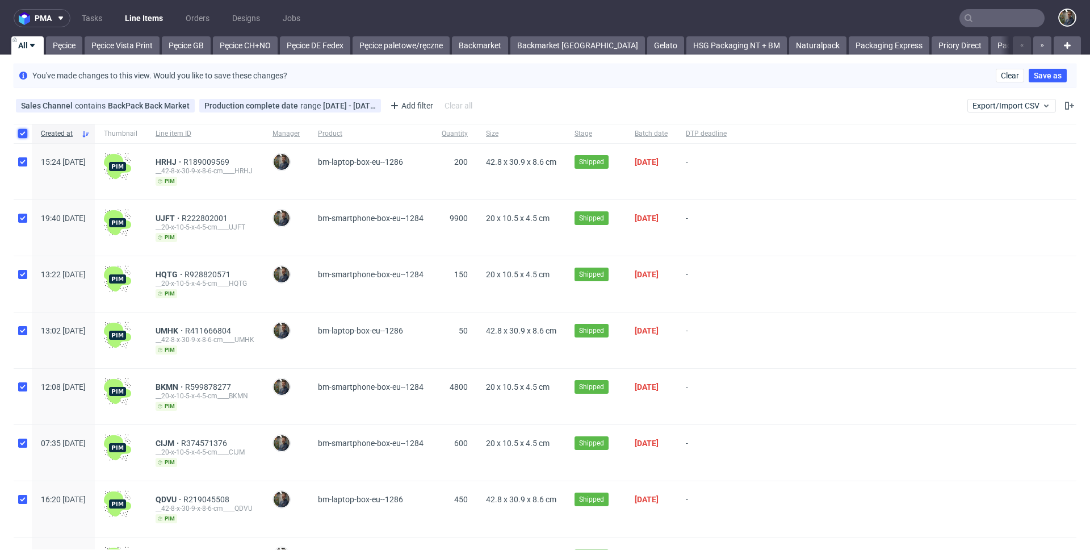
checkbox input "true"
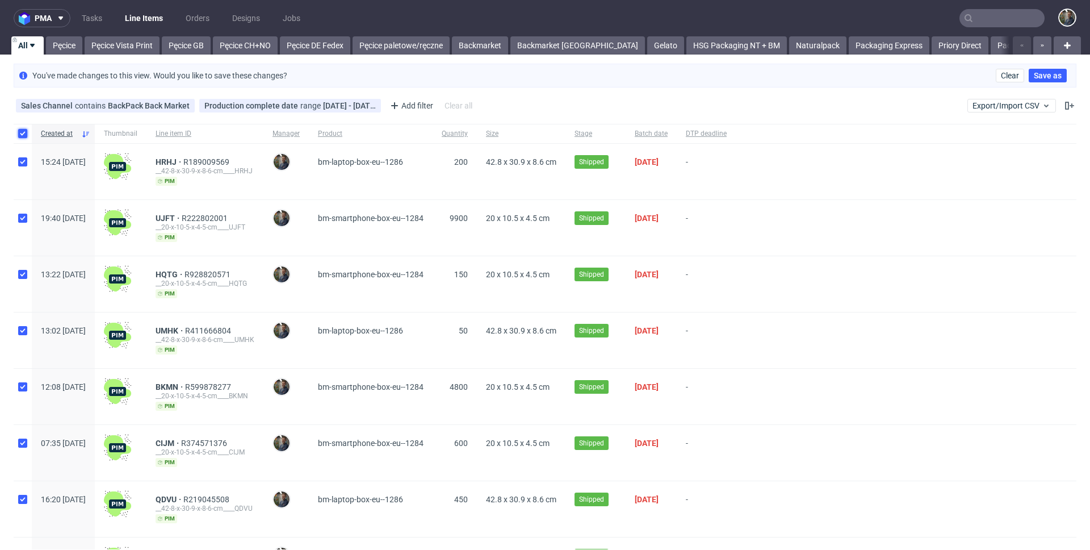
checkbox input "true"
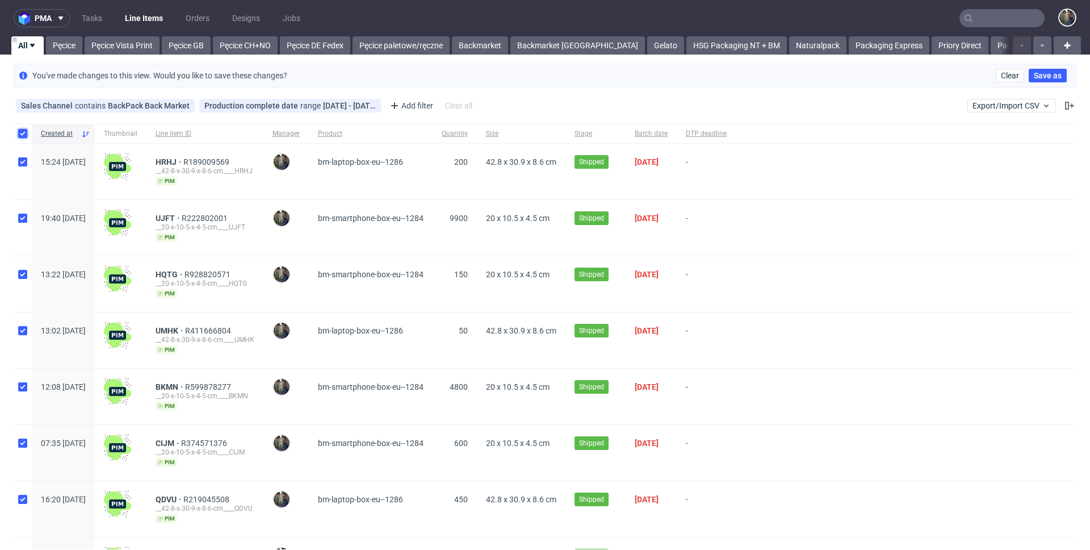
checkbox input "true"
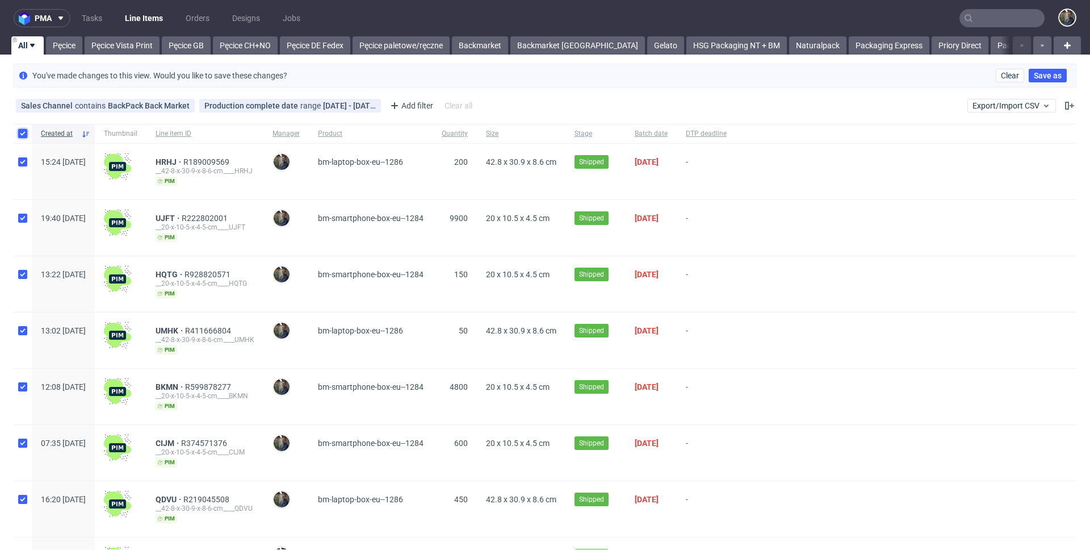
checkbox input "true"
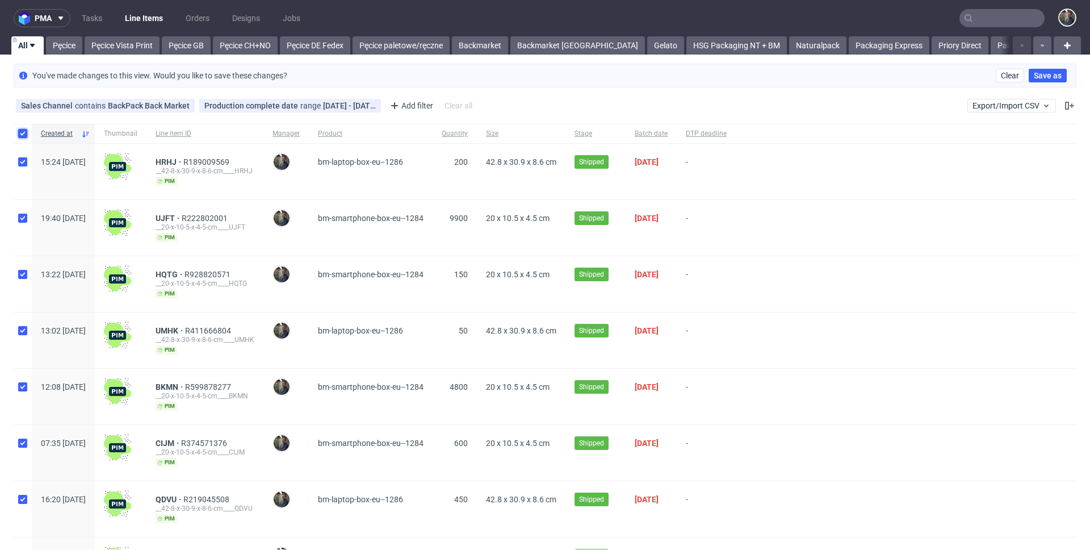
checkbox input "true"
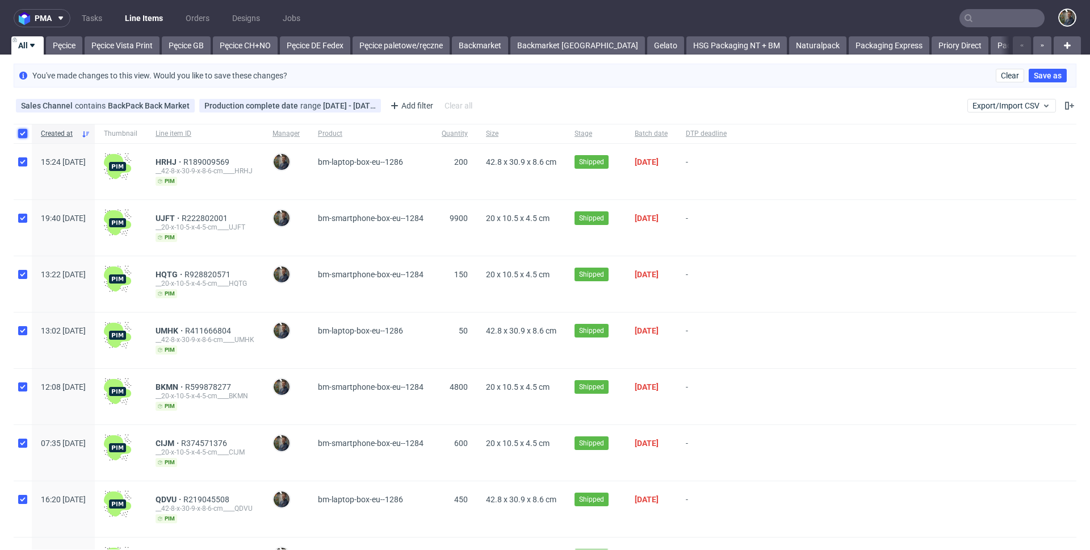
checkbox input "true"
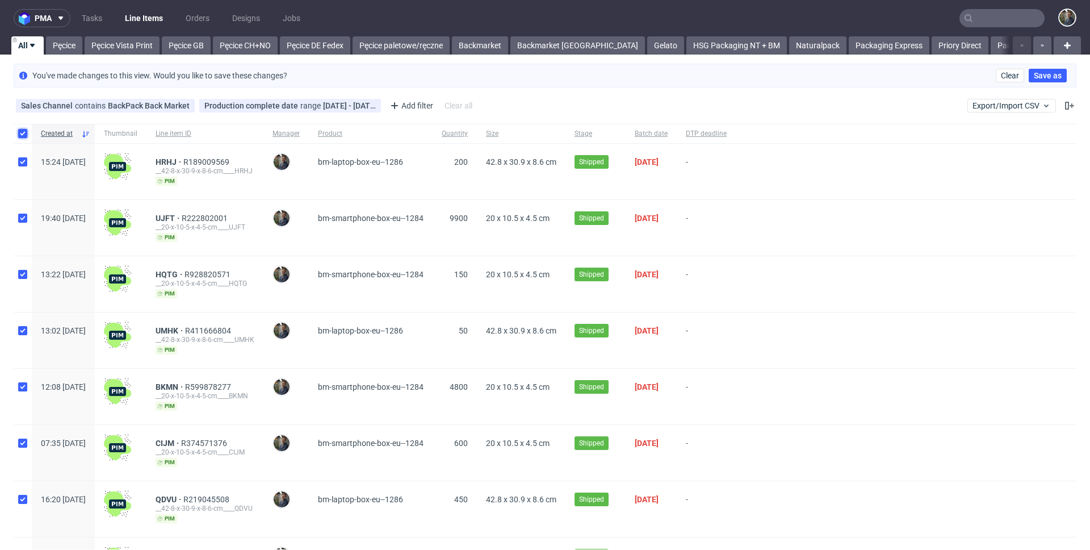
checkbox input "true"
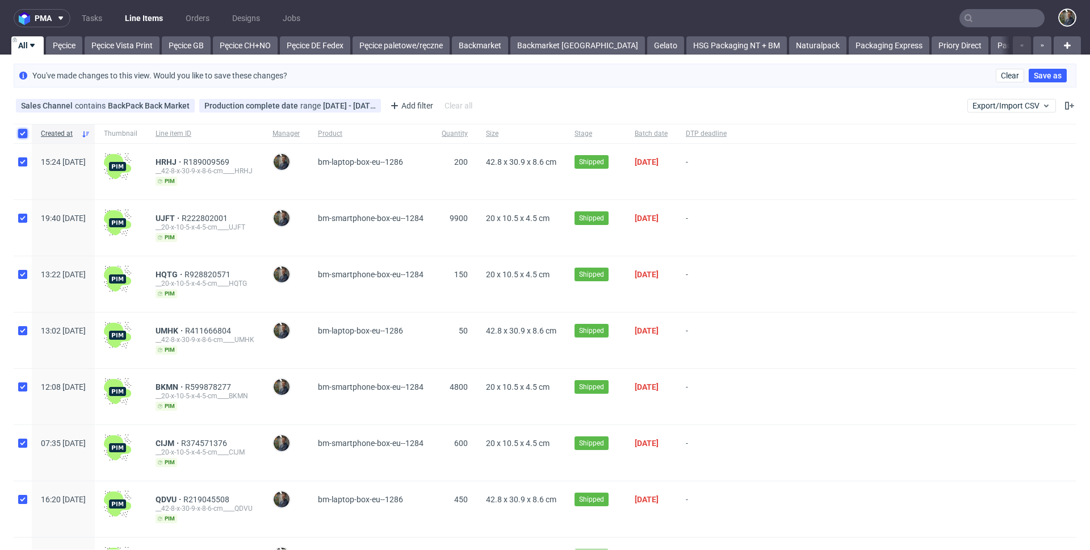
checkbox input "true"
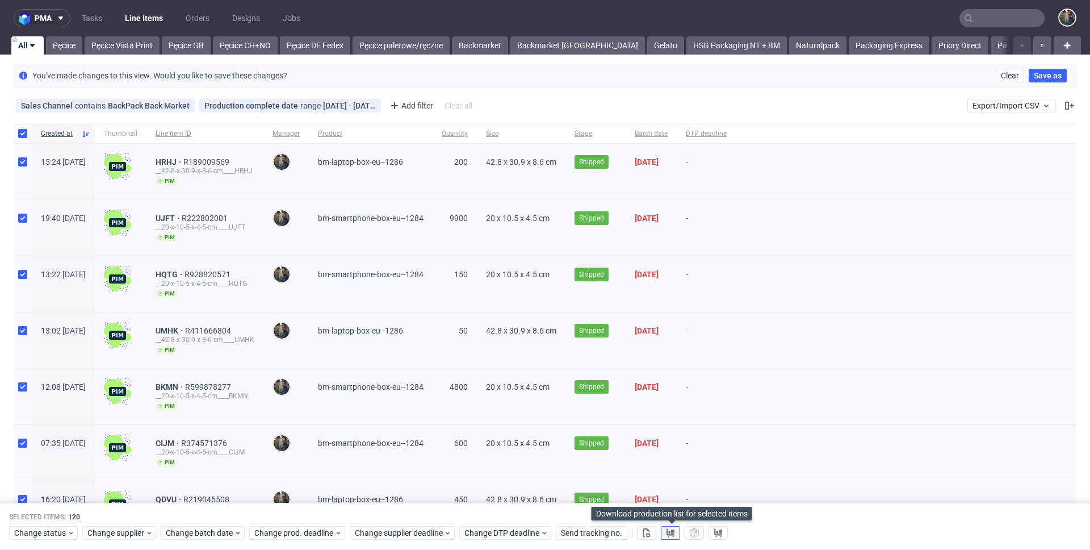
click at [669, 530] on icon at bounding box center [670, 532] width 9 height 9
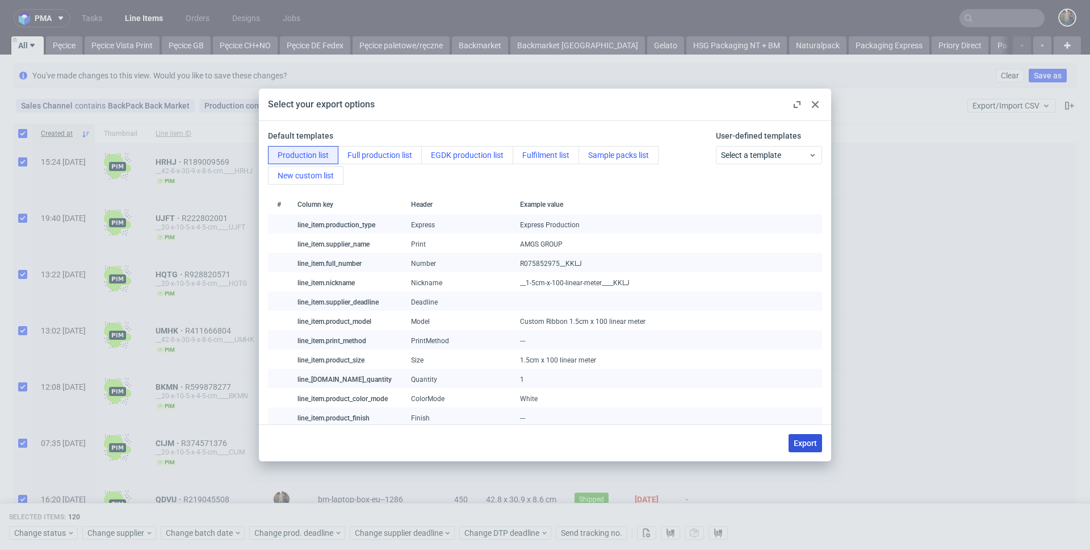
click at [804, 443] on span "Export" at bounding box center [805, 443] width 23 height 8
checkbox input "false"
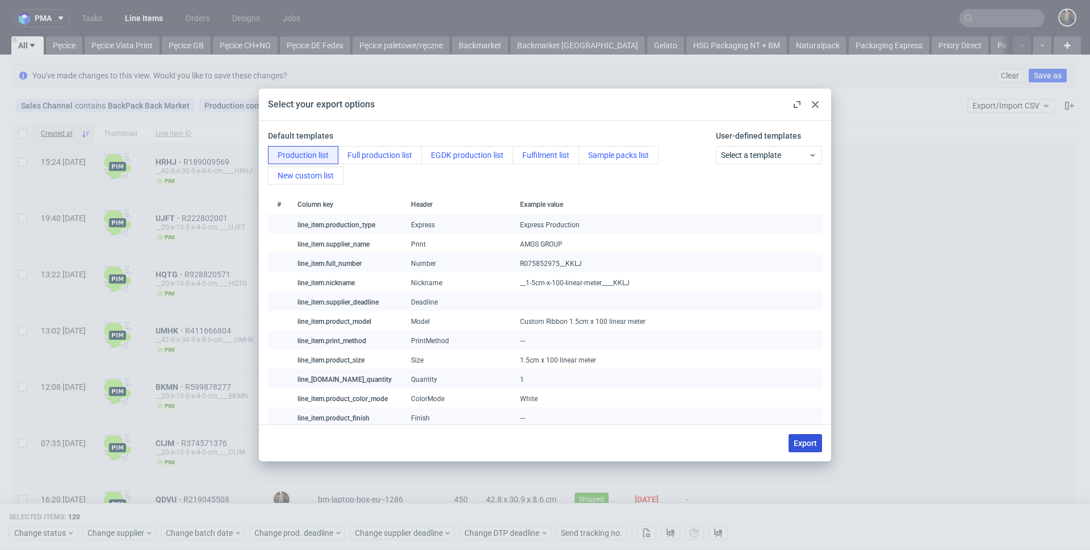
checkbox input "false"
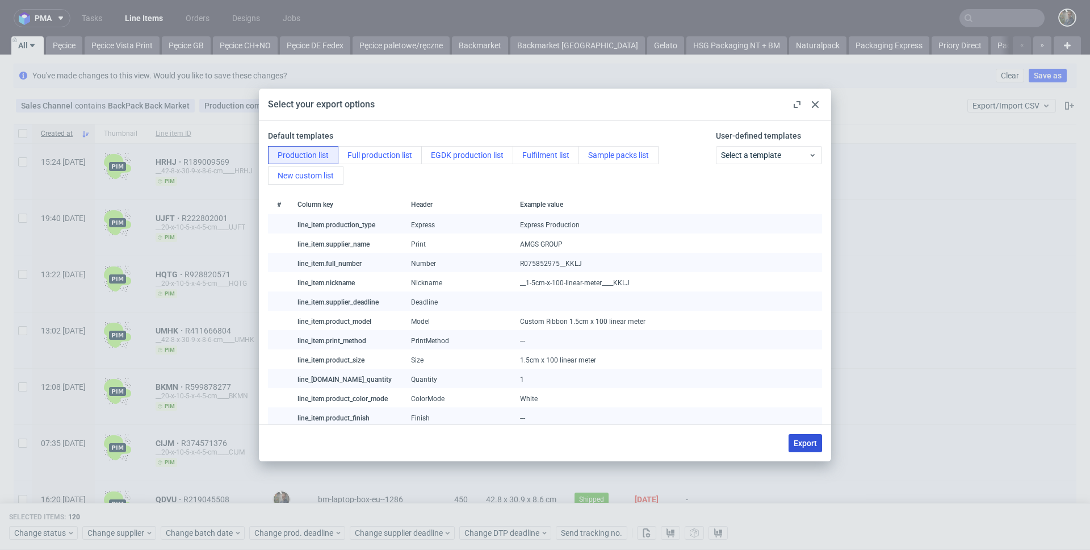
checkbox input "false"
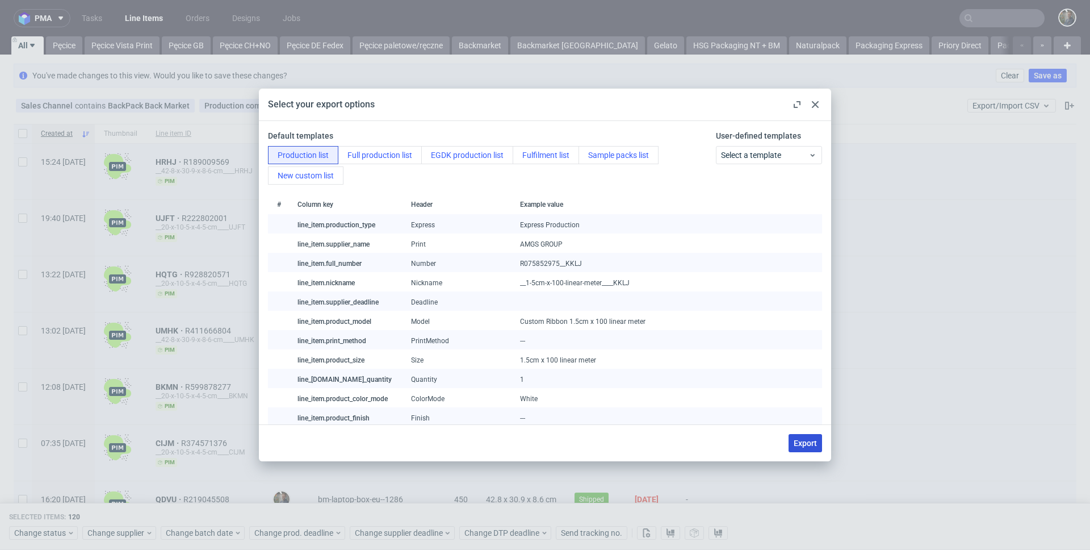
checkbox input "false"
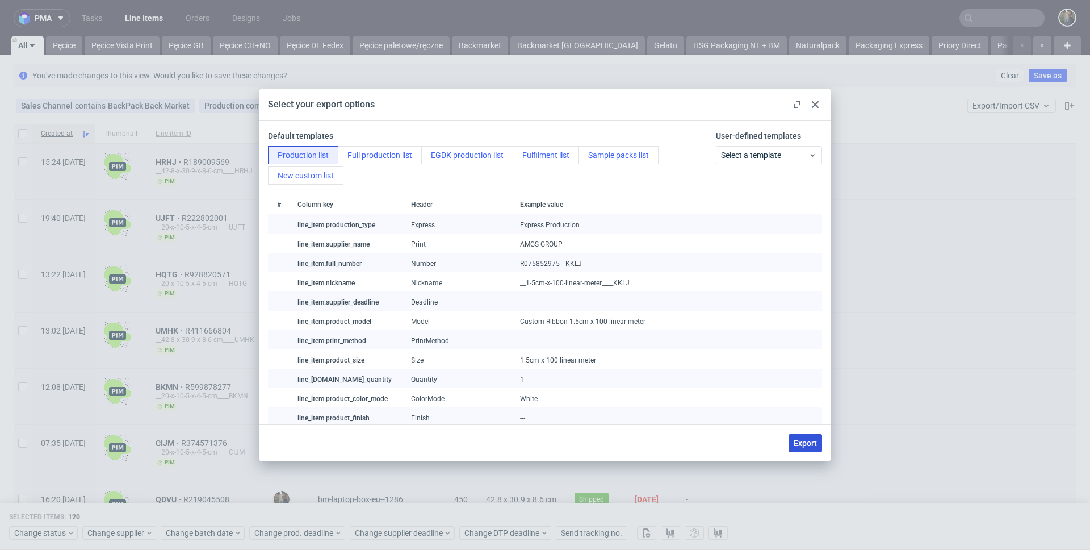
checkbox input "false"
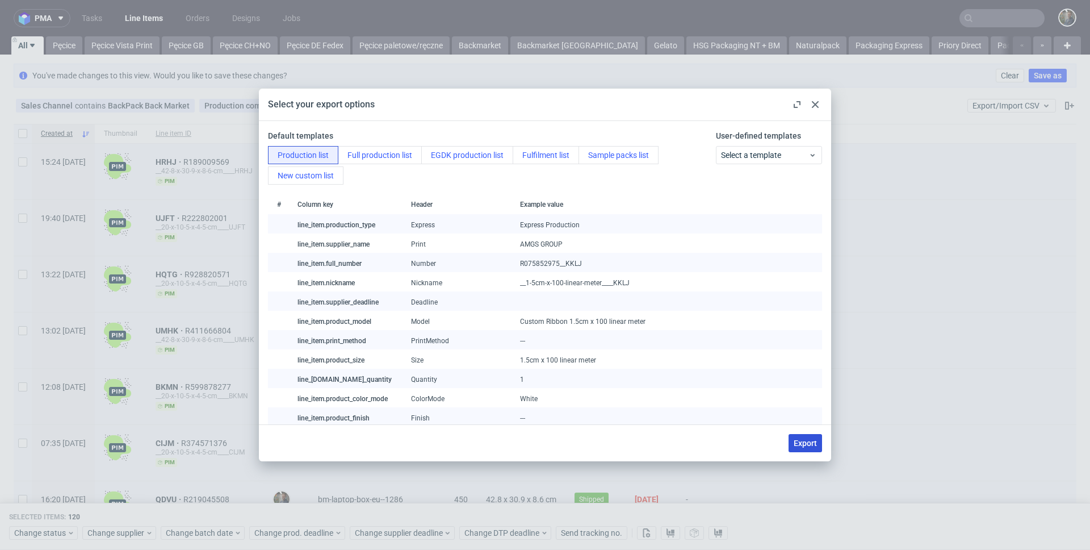
checkbox input "false"
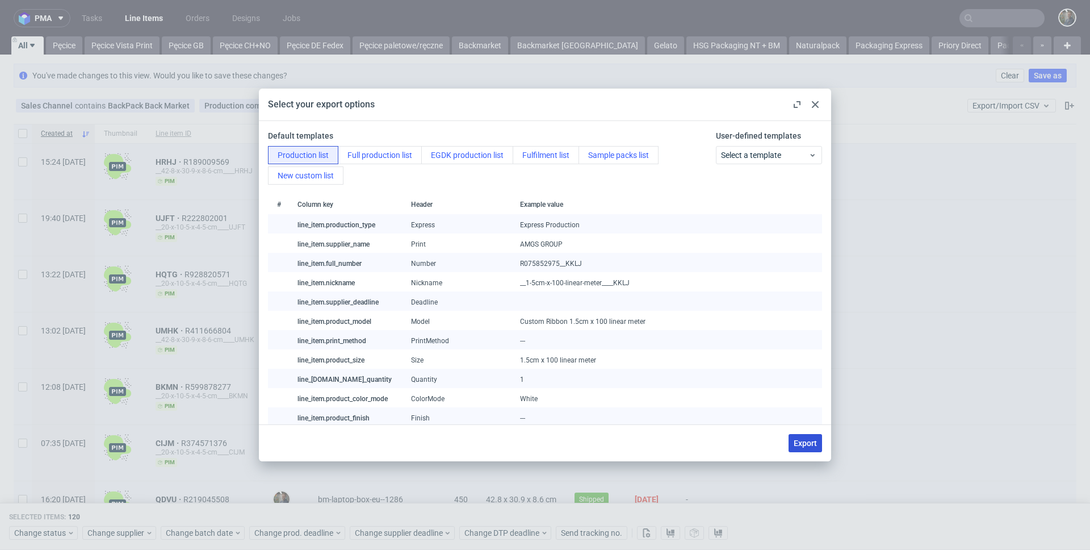
checkbox input "false"
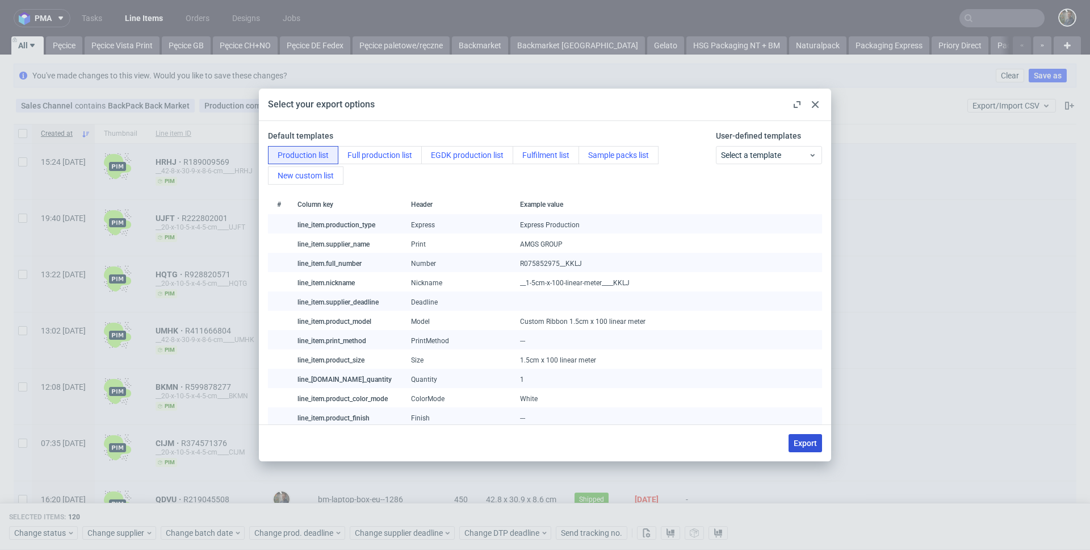
checkbox input "false"
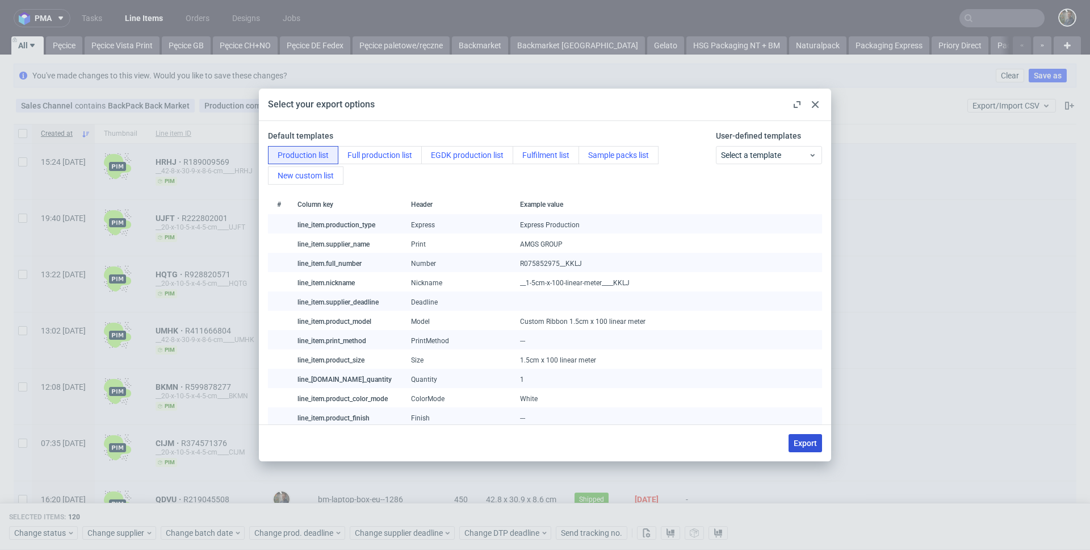
checkbox input "false"
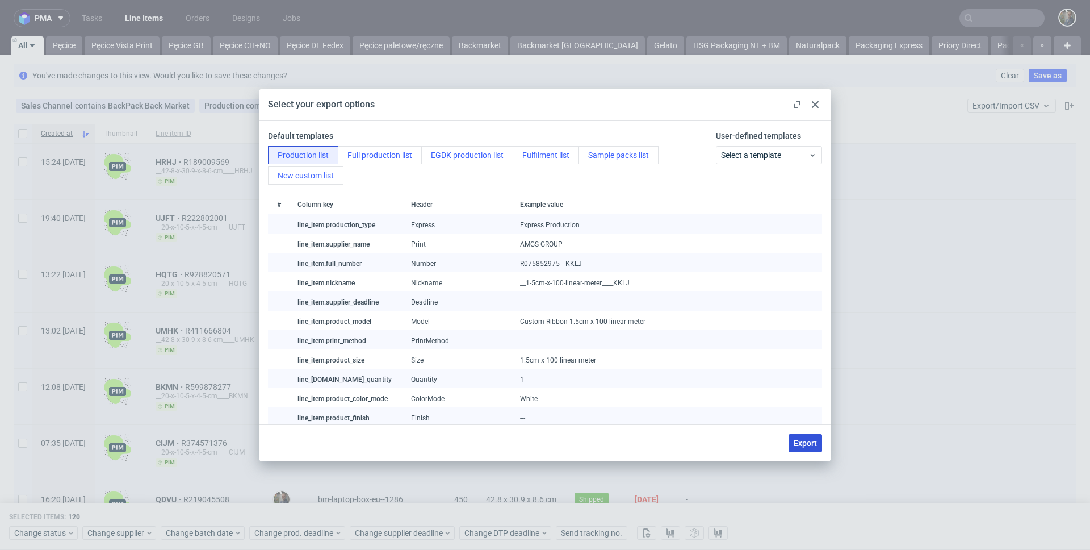
checkbox input "false"
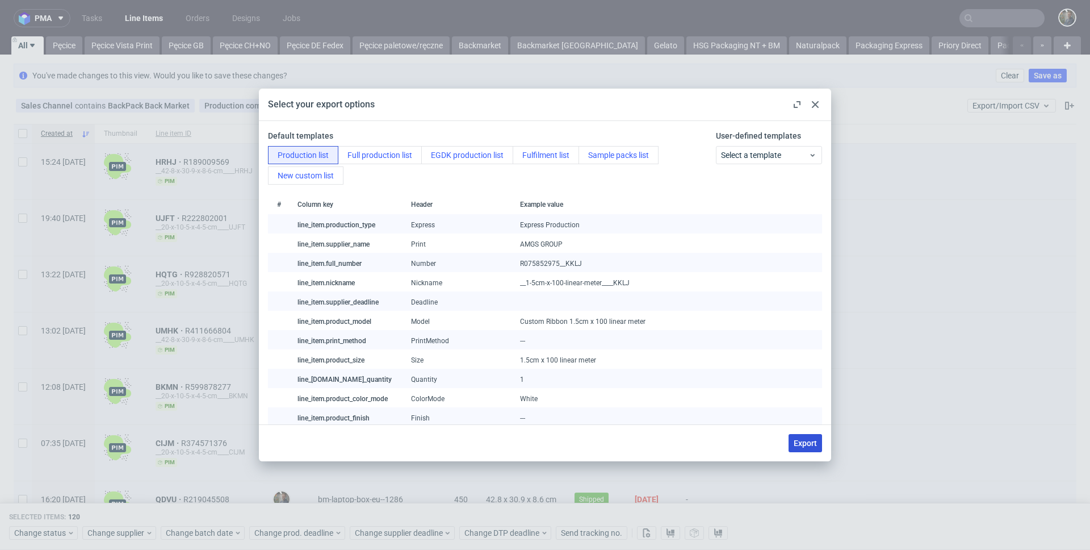
checkbox input "false"
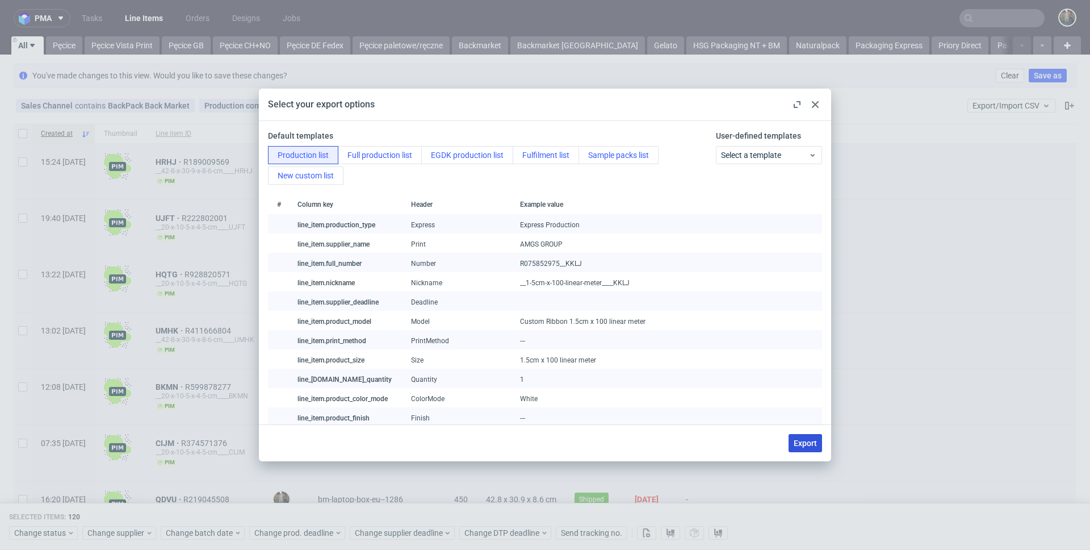
checkbox input "false"
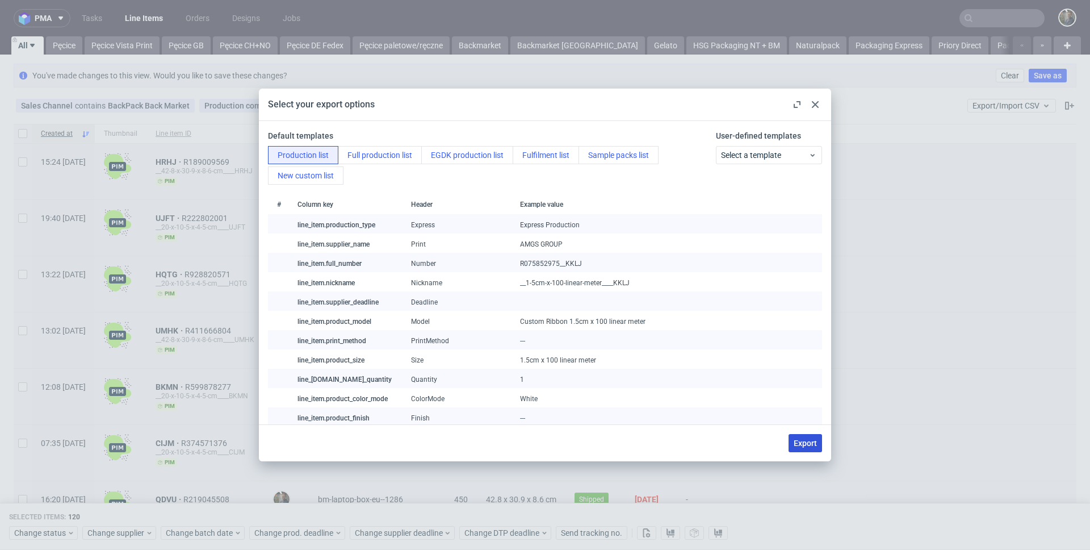
checkbox input "false"
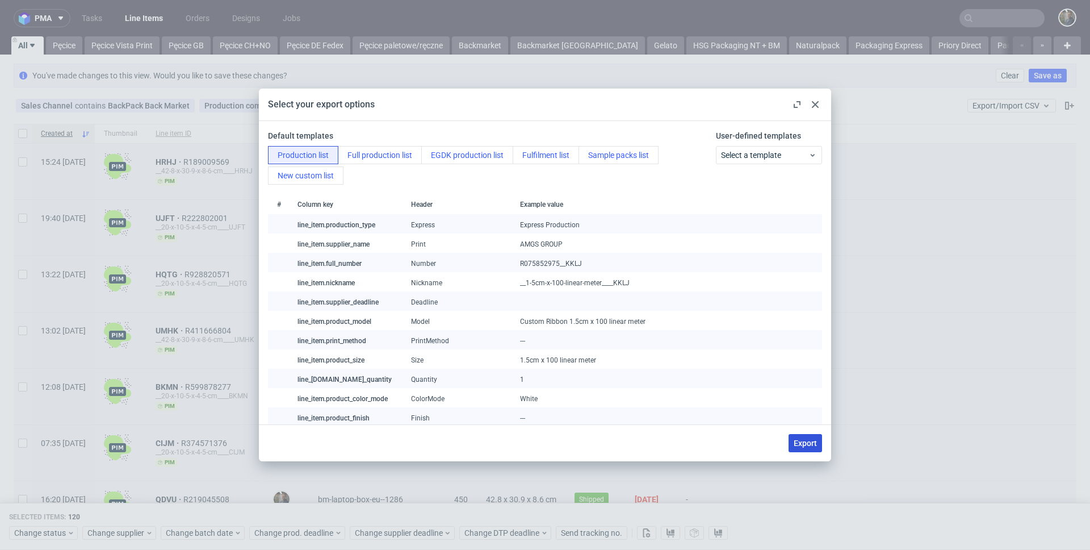
checkbox input "false"
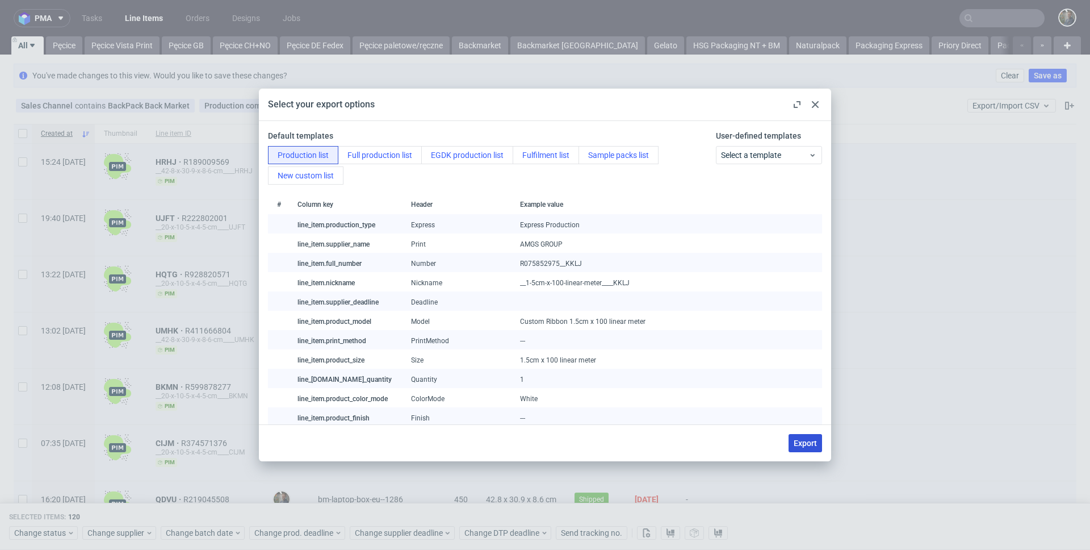
checkbox input "false"
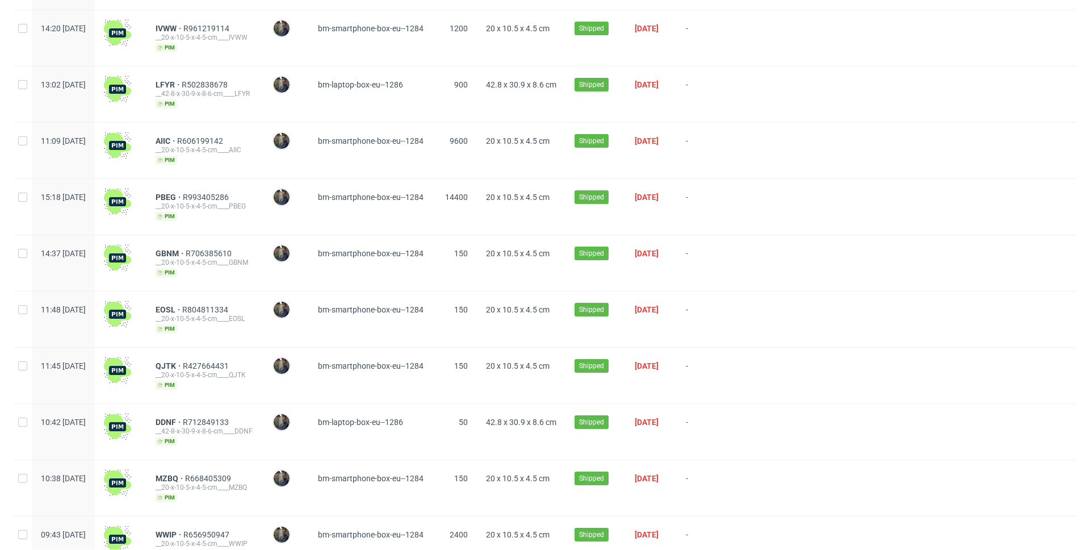
scroll to position [6375, 0]
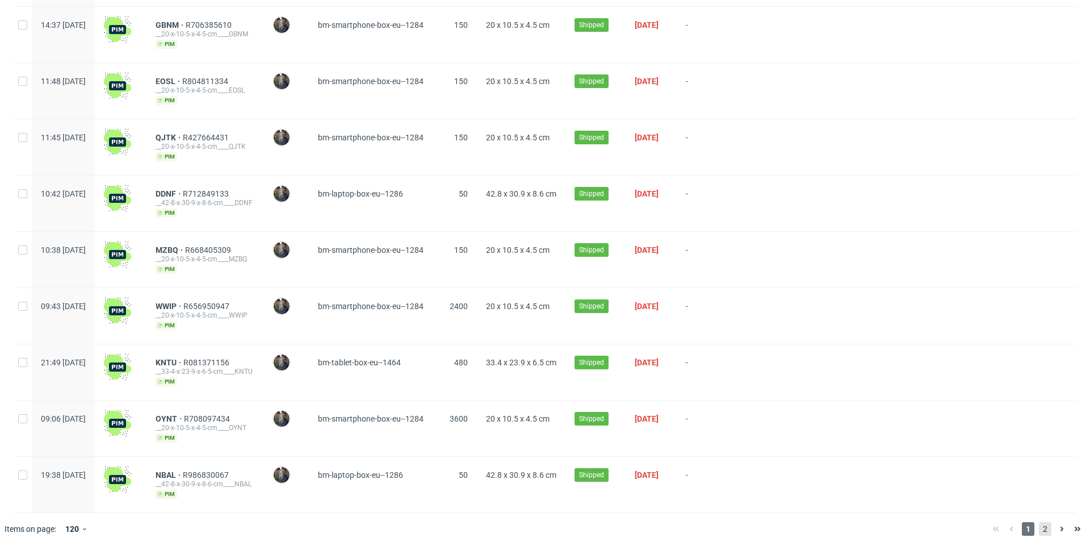
click at [1042, 531] on span "2" at bounding box center [1045, 529] width 12 height 14
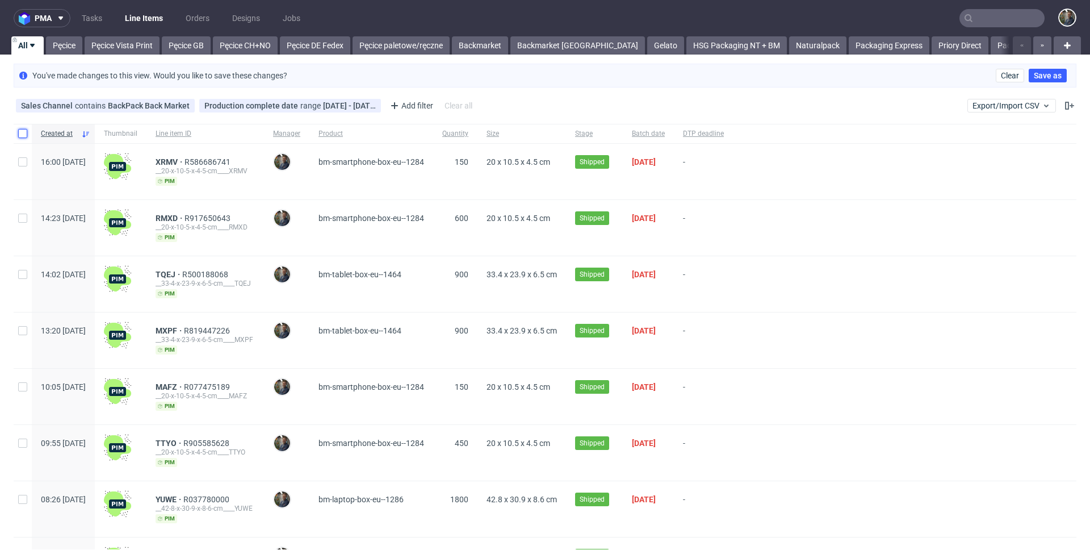
click at [25, 133] on input "checkbox" at bounding box center [22, 133] width 9 height 9
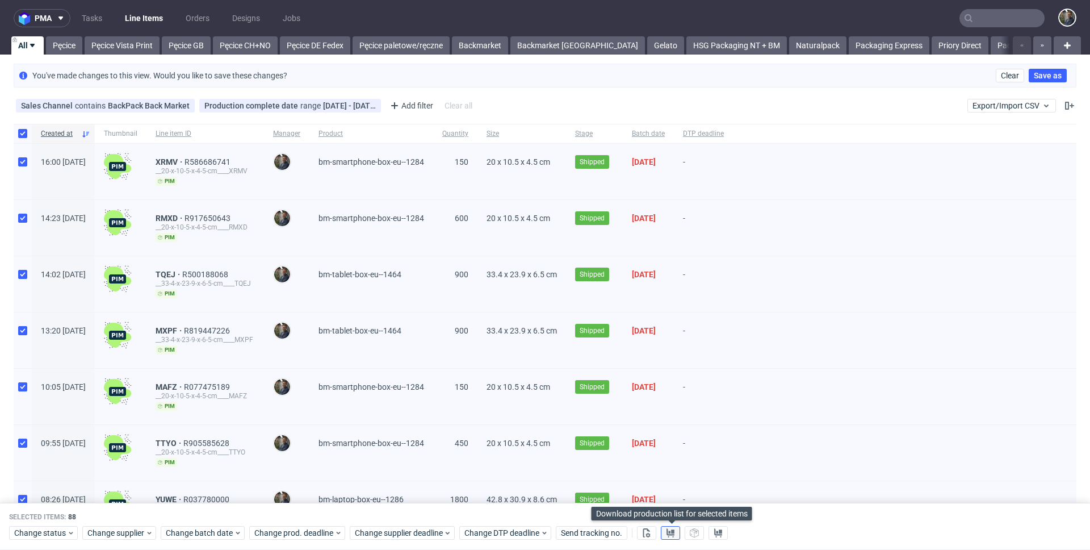
click at [667, 530] on icon at bounding box center [670, 532] width 9 height 9
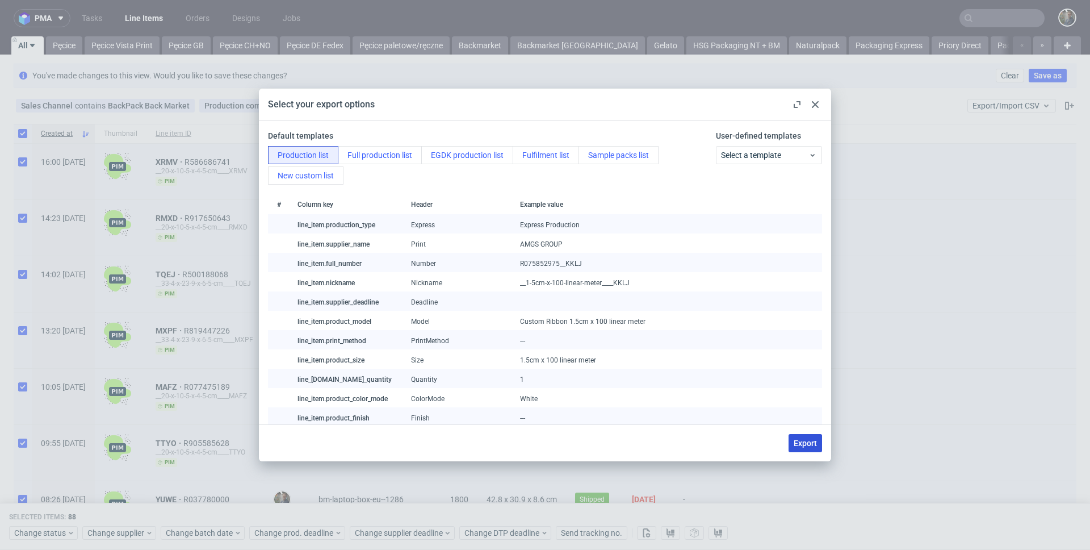
click at [816, 445] on span "Export" at bounding box center [805, 443] width 23 height 8
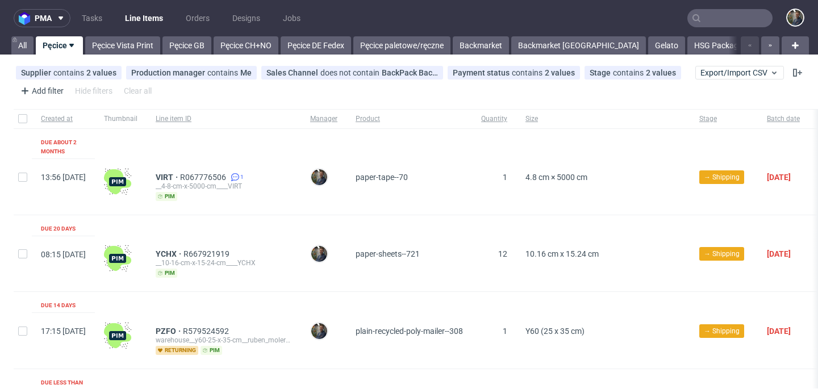
click at [719, 20] on input "text" at bounding box center [729, 18] width 85 height 18
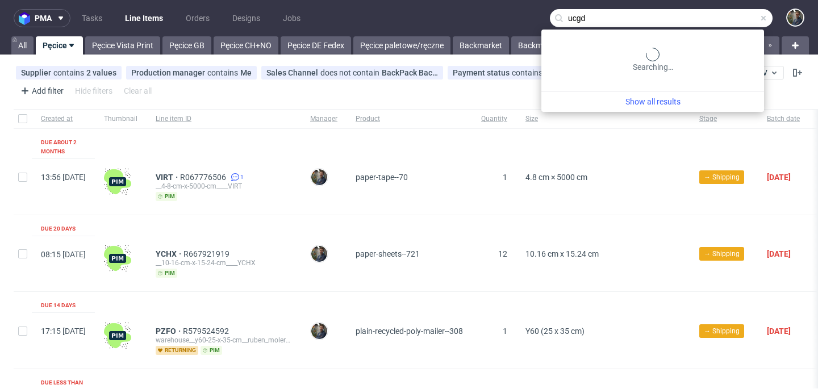
type input "ucgd"
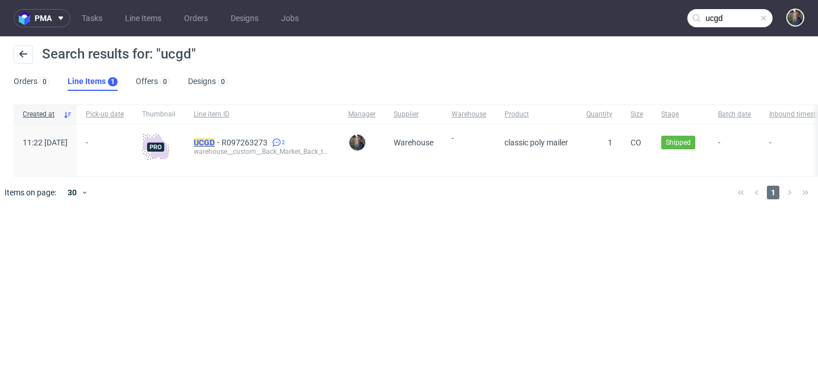
click at [215, 141] on mark "UCGD" at bounding box center [204, 142] width 21 height 9
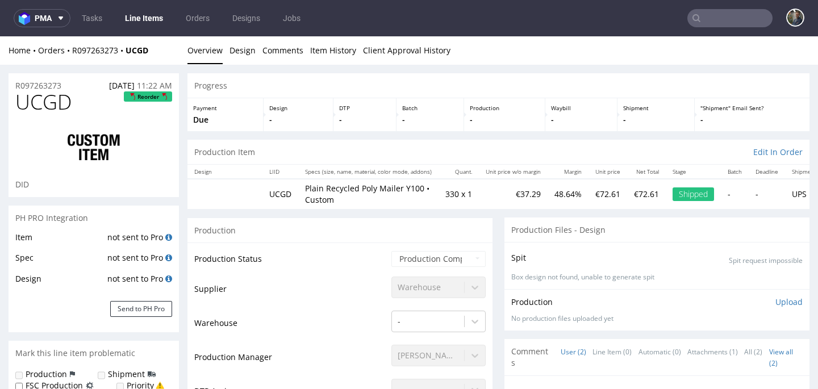
click at [712, 16] on input "text" at bounding box center [729, 18] width 85 height 18
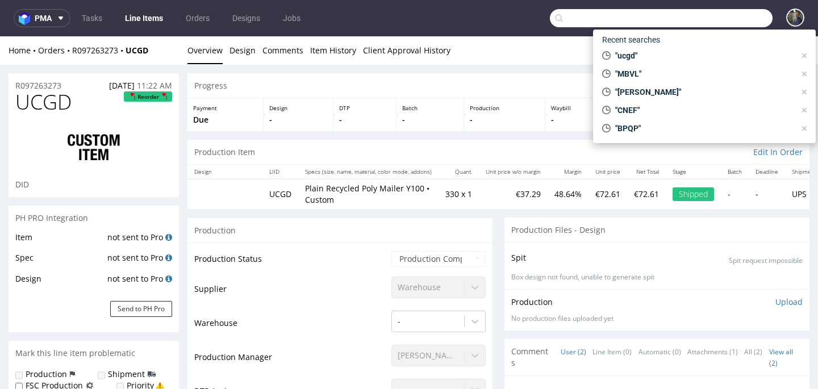
type input "t"
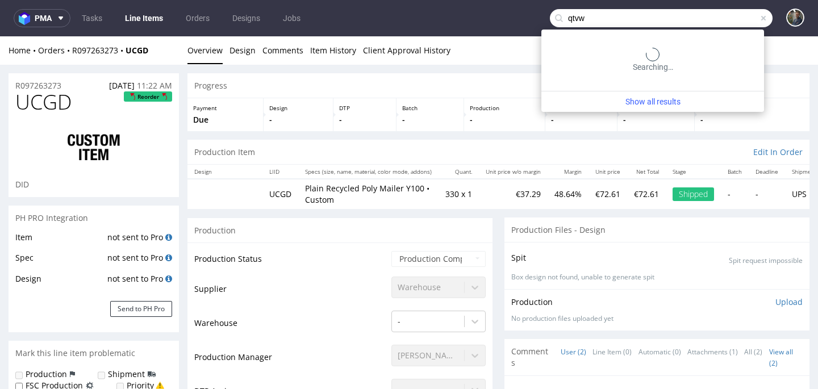
type input "qtvw"
